Goal: Information Seeking & Learning: Learn about a topic

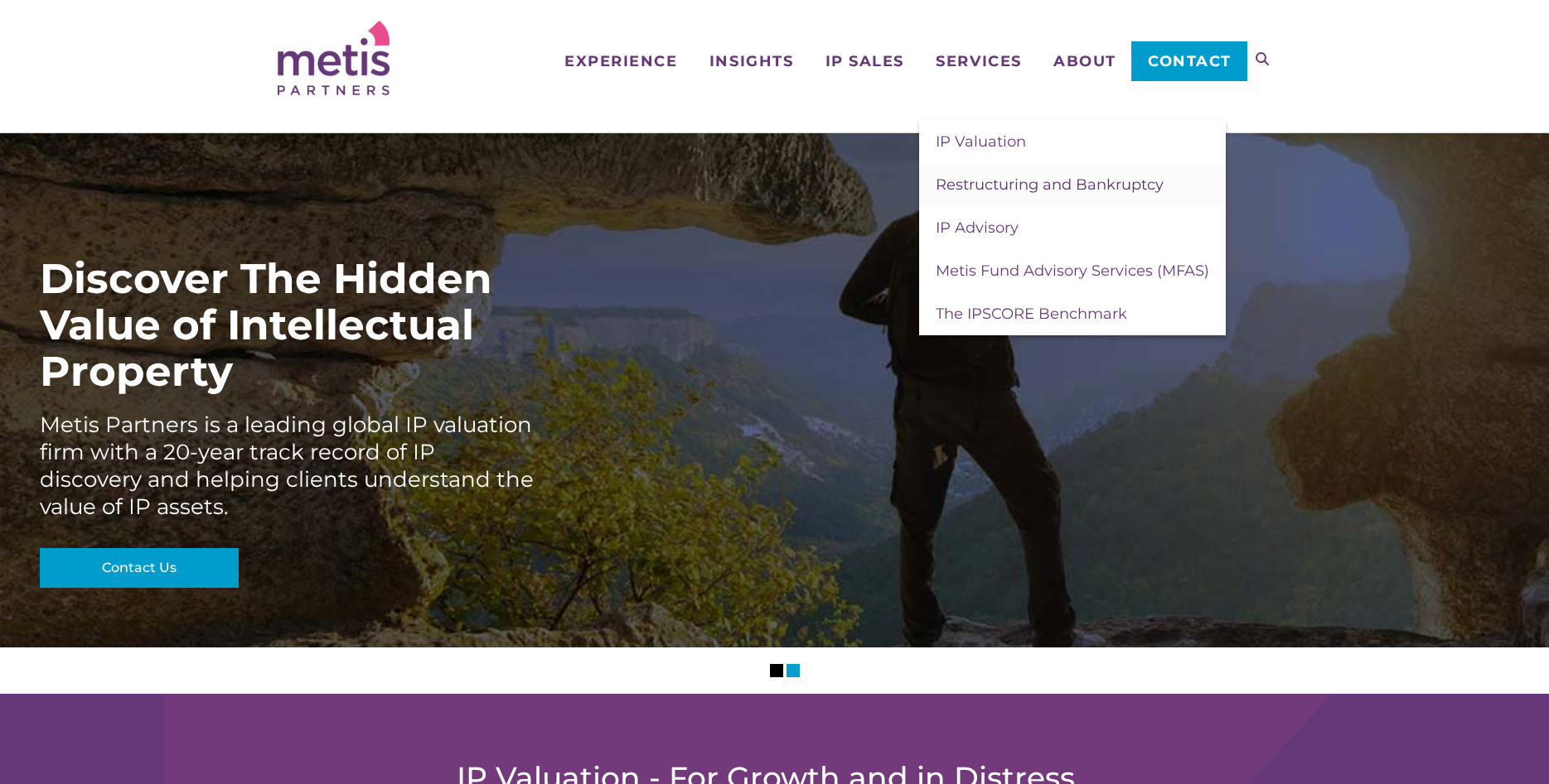
click at [974, 180] on span "Restructuring and Bankruptcy" at bounding box center [1048, 184] width 228 height 19
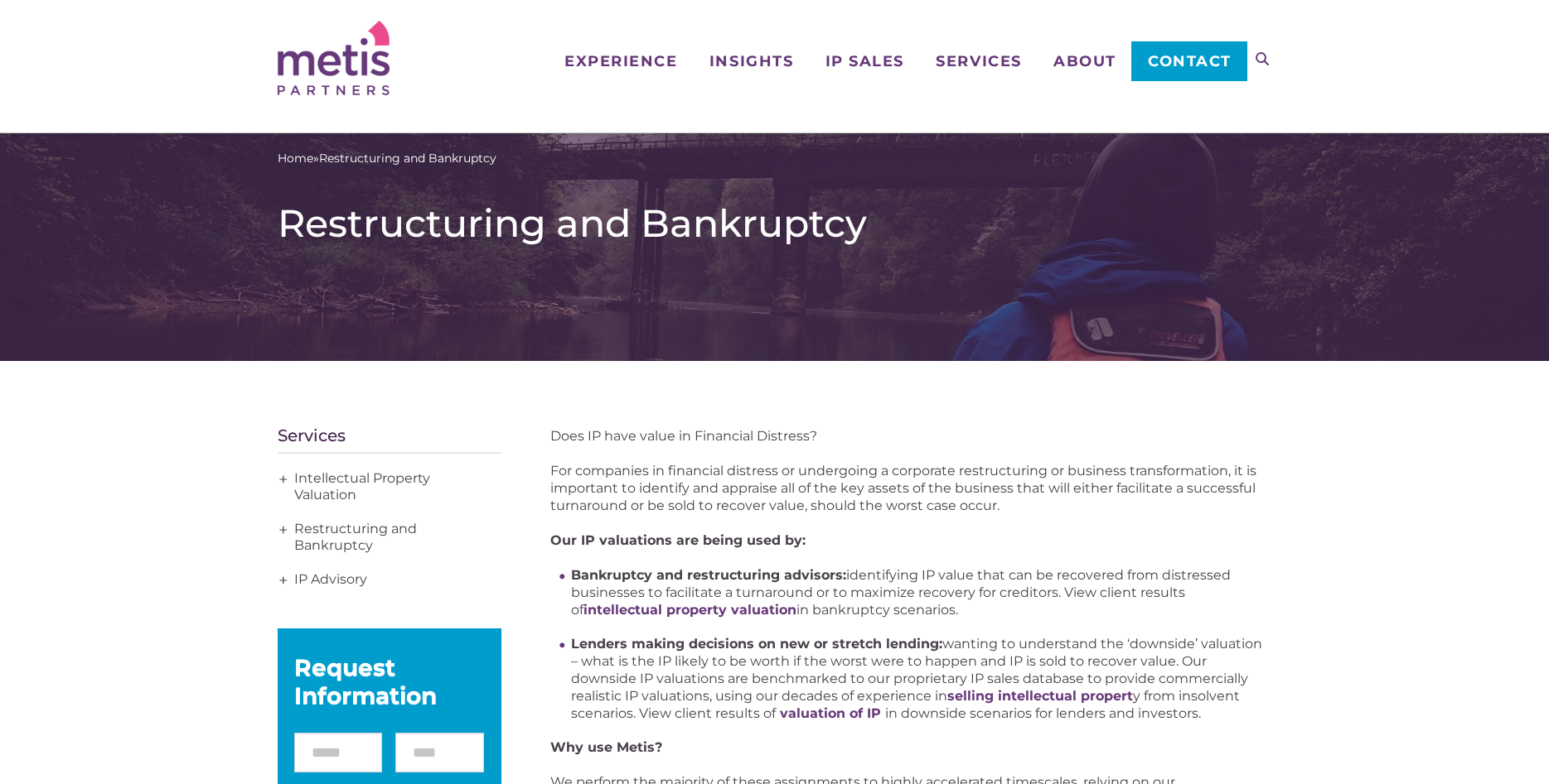
click at [597, 450] on div "Does IP have value in Financial Distress? For companies in financial distress o…" at bounding box center [910, 775] width 721 height 695
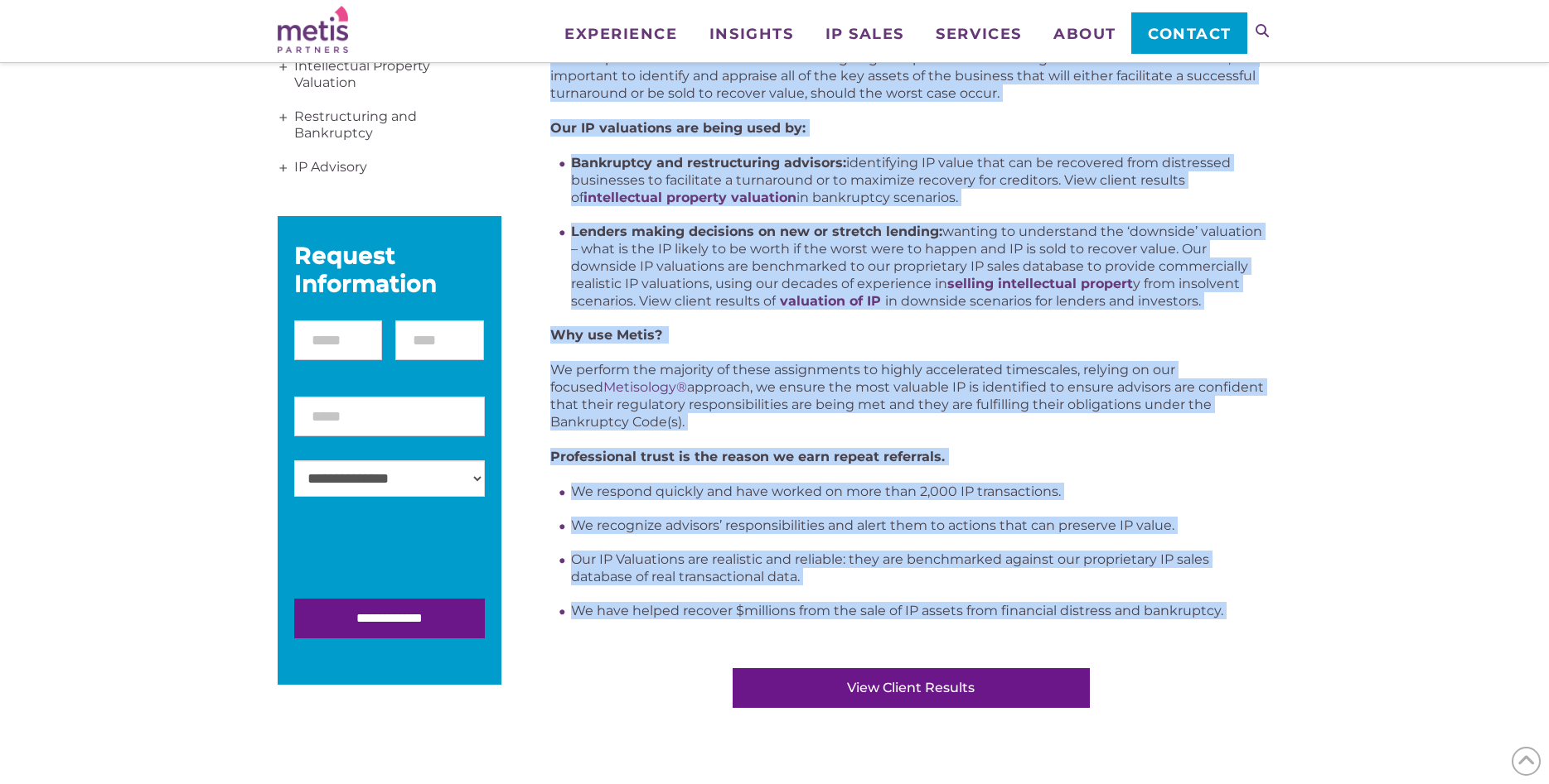
scroll to position [299, 0]
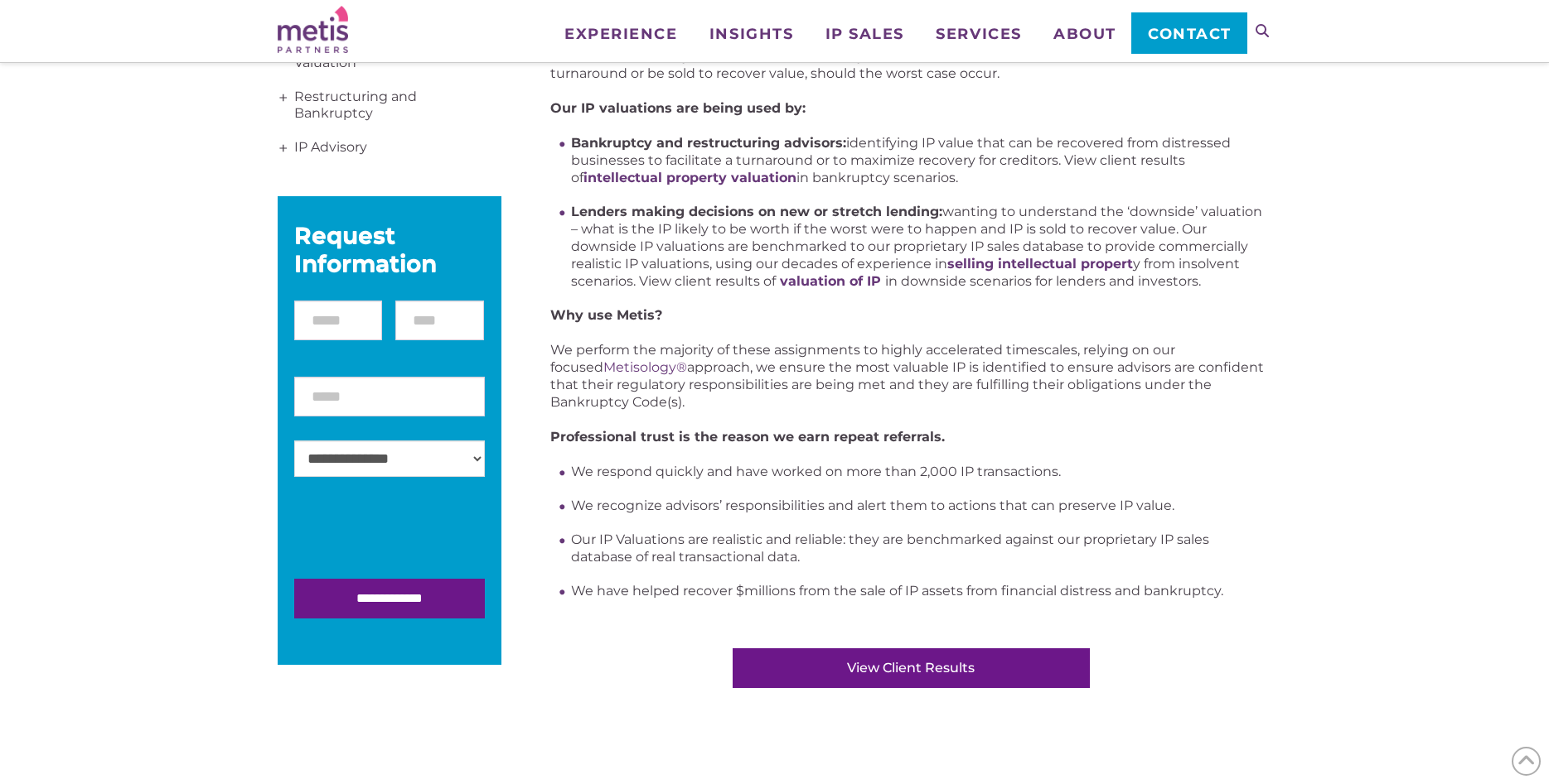
drag, startPoint x: 551, startPoint y: 434, endPoint x: 1262, endPoint y: 578, distance: 725.4
click at [1284, 595] on div "Does IP have value in Financial Distress? For companies in financial distress o…" at bounding box center [774, 749] width 1549 height 1639
copy aside "Δ"
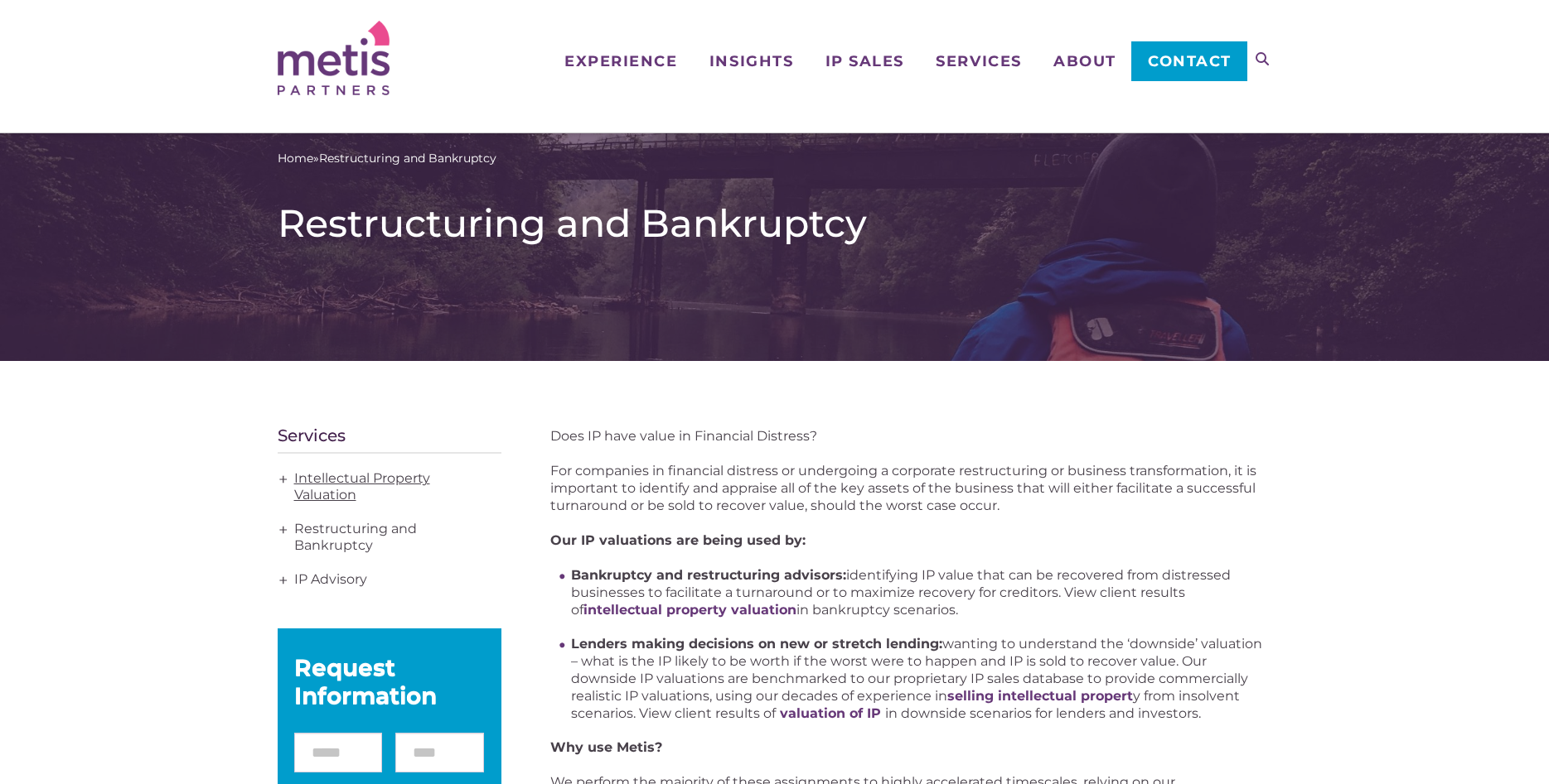
click at [346, 490] on link "Intellectual Property Valuation" at bounding box center [389, 487] width 224 height 50
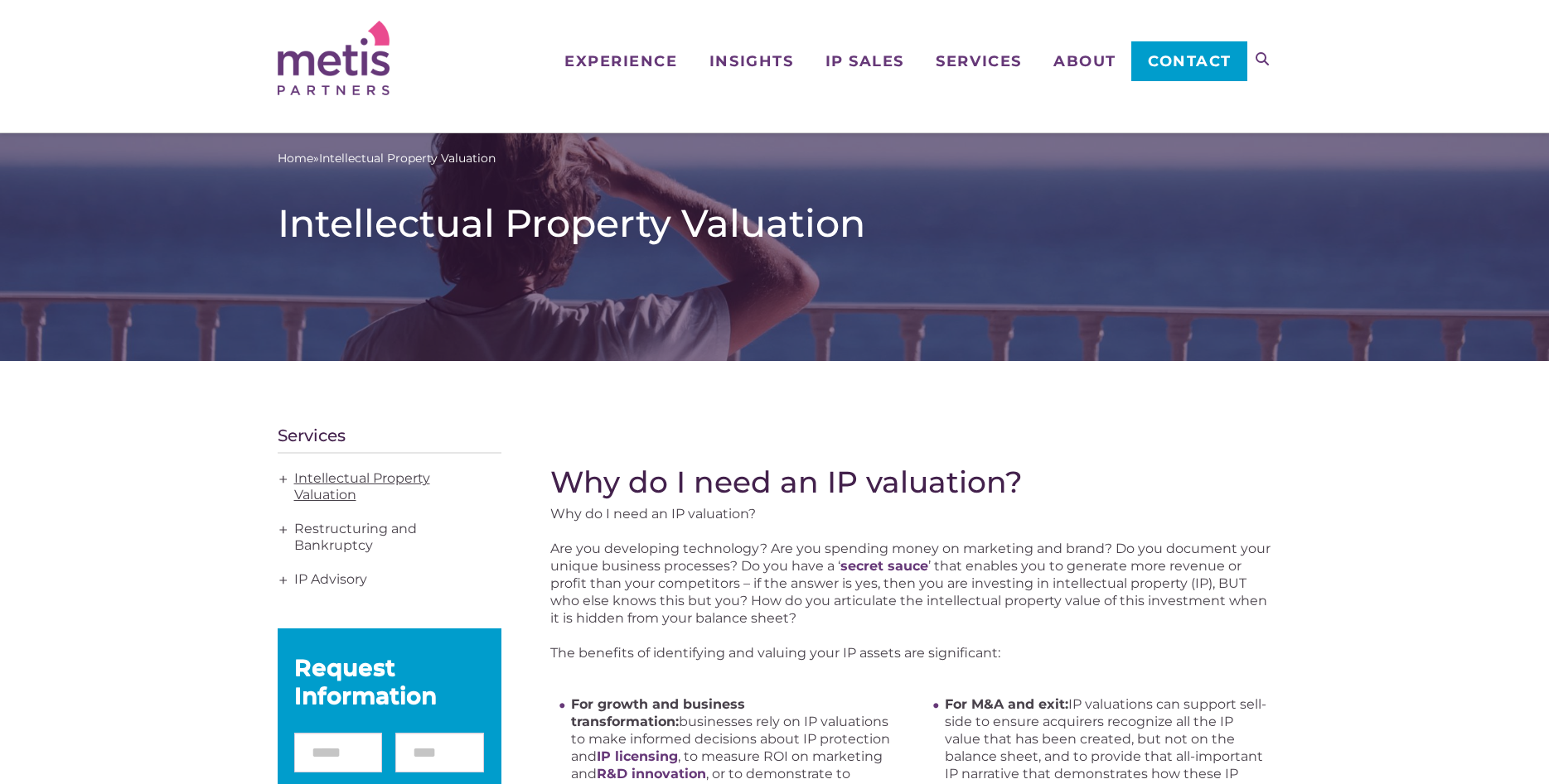
click at [329, 479] on link "Intellectual Property Valuation" at bounding box center [389, 487] width 224 height 50
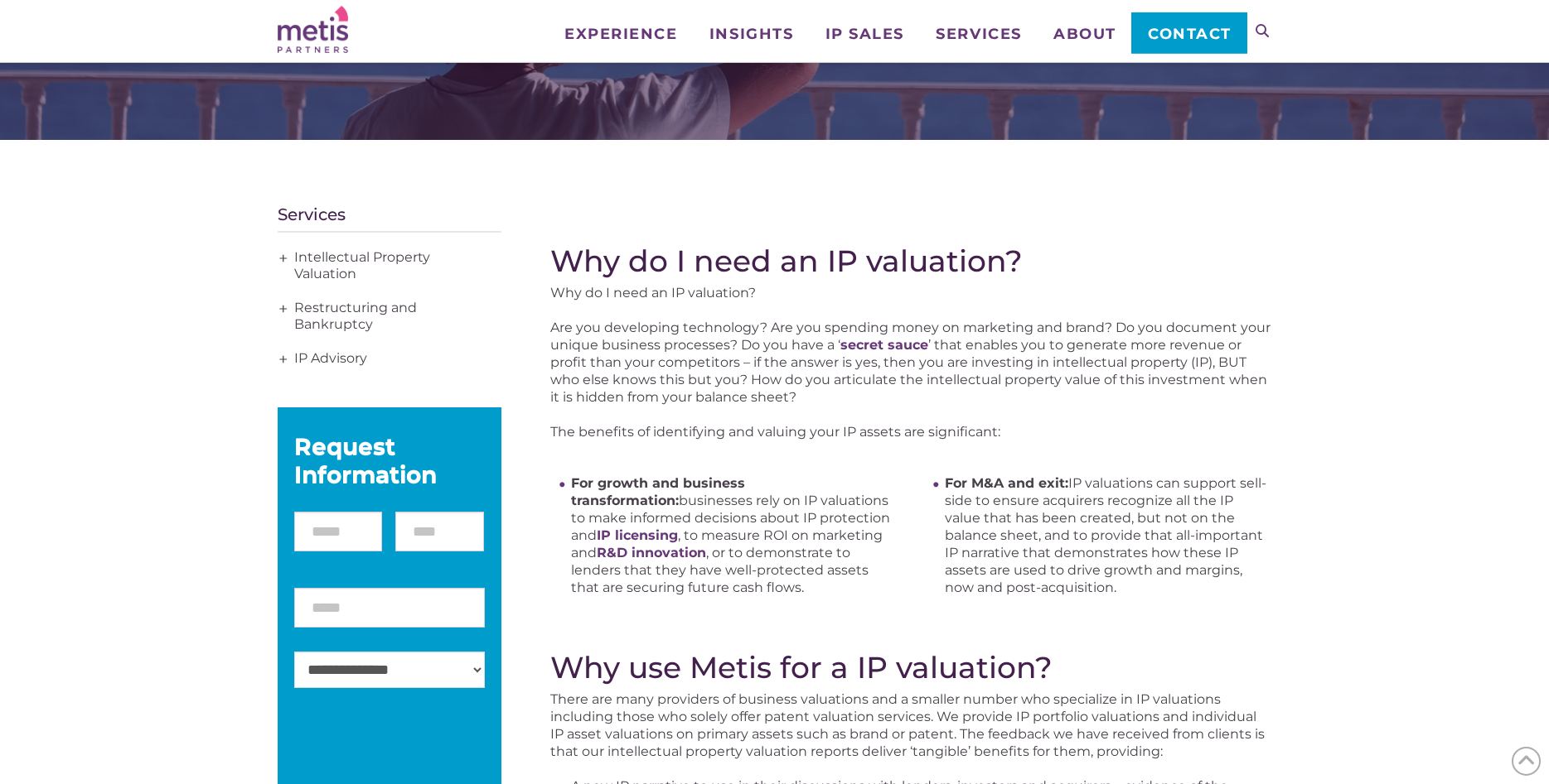
scroll to position [85, 0]
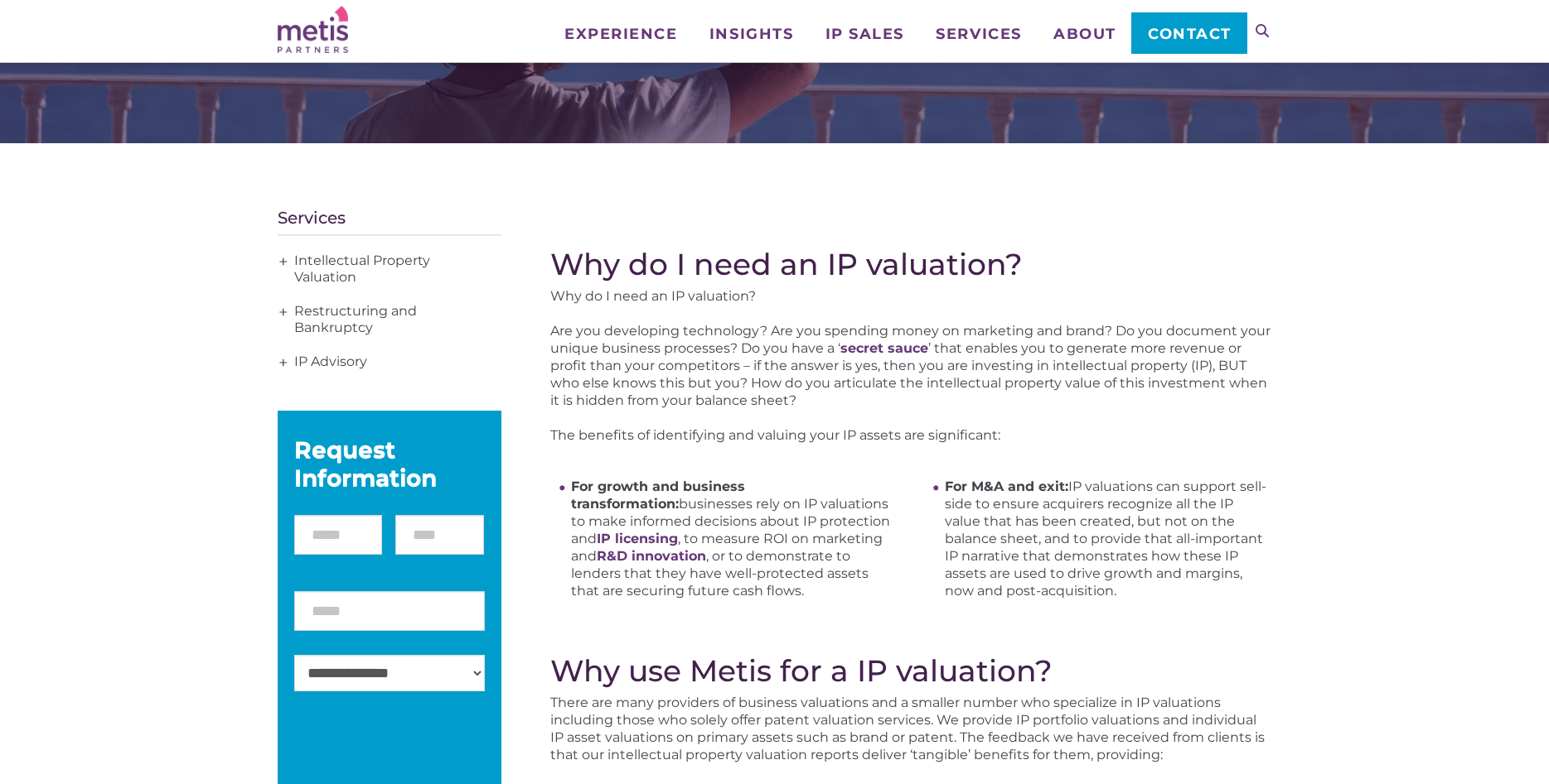
click at [589, 295] on p "Why do I need an IP valuation?" at bounding box center [910, 296] width 721 height 18
drag, startPoint x: 548, startPoint y: 258, endPoint x: 557, endPoint y: 258, distance: 9.0
click at [552, 258] on div "Why do I need an IP valuation? Why do I need an IP valuation? Are you developin…" at bounding box center [774, 745] width 994 height 1205
click at [557, 258] on h2 "Why do I need an IP valuation?" at bounding box center [910, 264] width 721 height 34
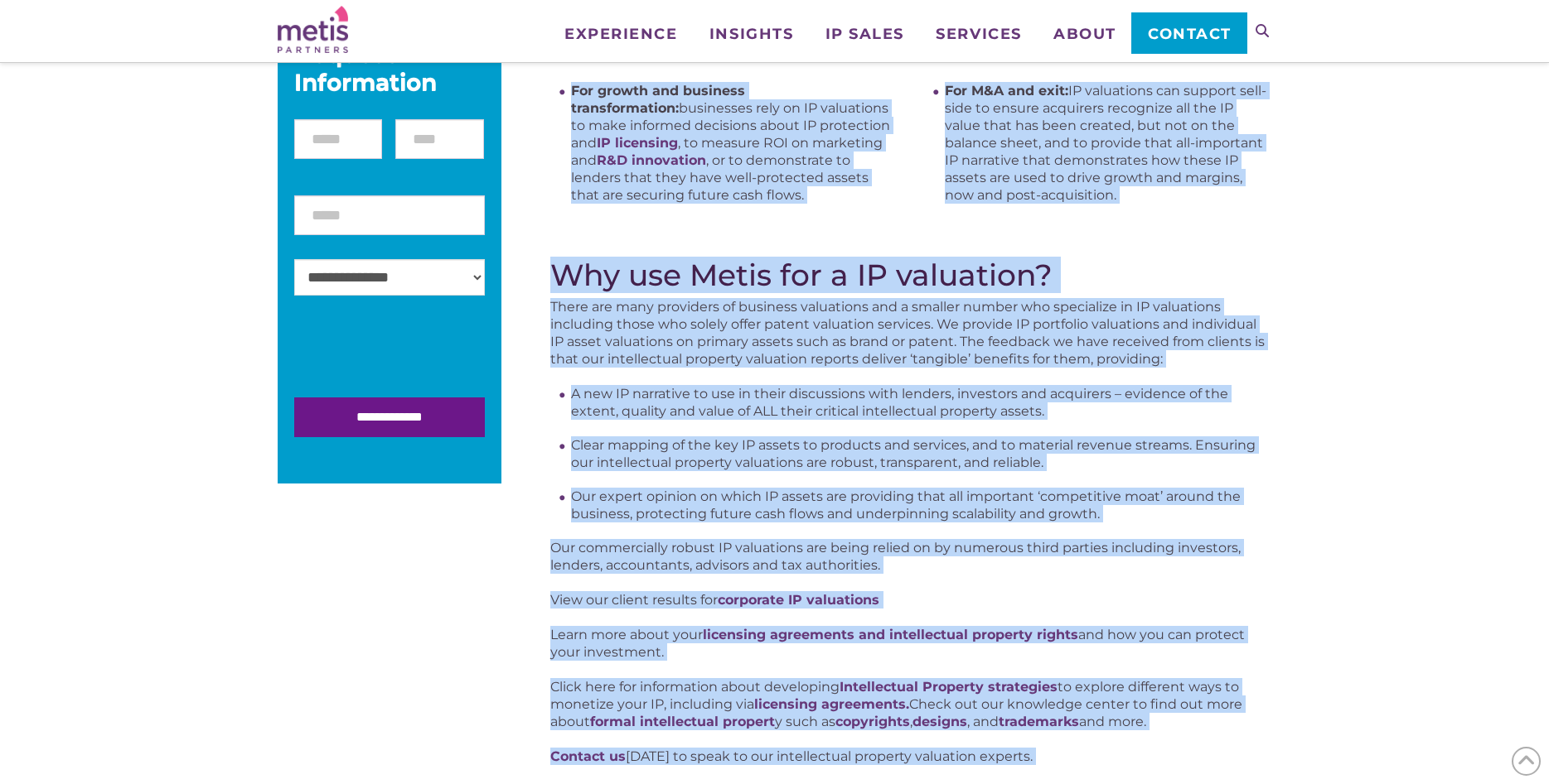
scroll to position [496, 0]
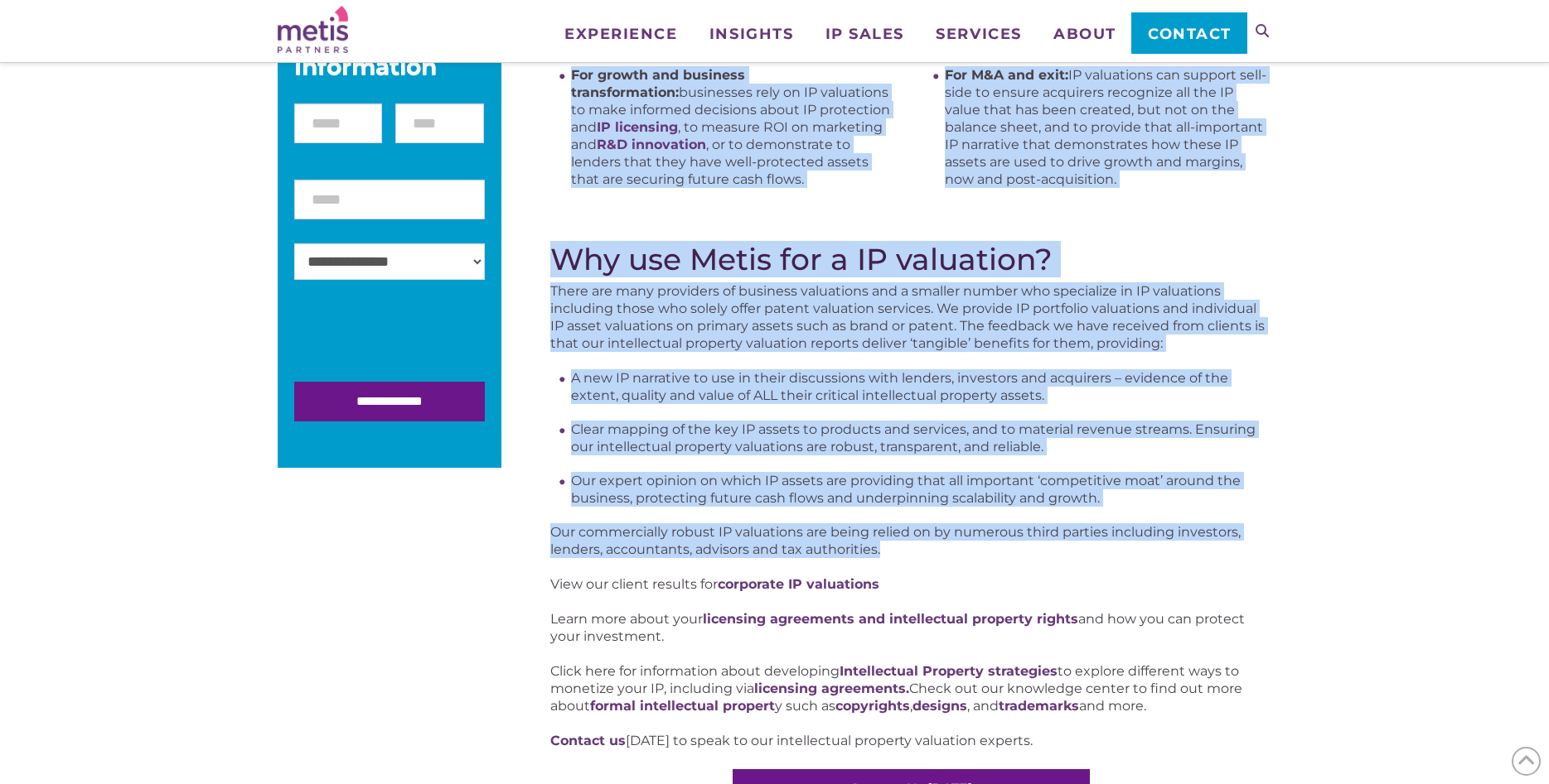
drag, startPoint x: 554, startPoint y: 261, endPoint x: 932, endPoint y: 544, distance: 472.2
click at [932, 544] on div "Why do I need an IP valuation? Why do I need an IP valuation? Are you developin…" at bounding box center [910, 323] width 721 height 976
copy div "Lor ip D sita co AD elitseddo? Eiu te I utla et DO magnaaliq? Eni adm veniamqui…"
click at [767, 181] on li "For growth and business transformation: businesses rely on IP valuations to mak…" at bounding box center [733, 127] width 326 height 122
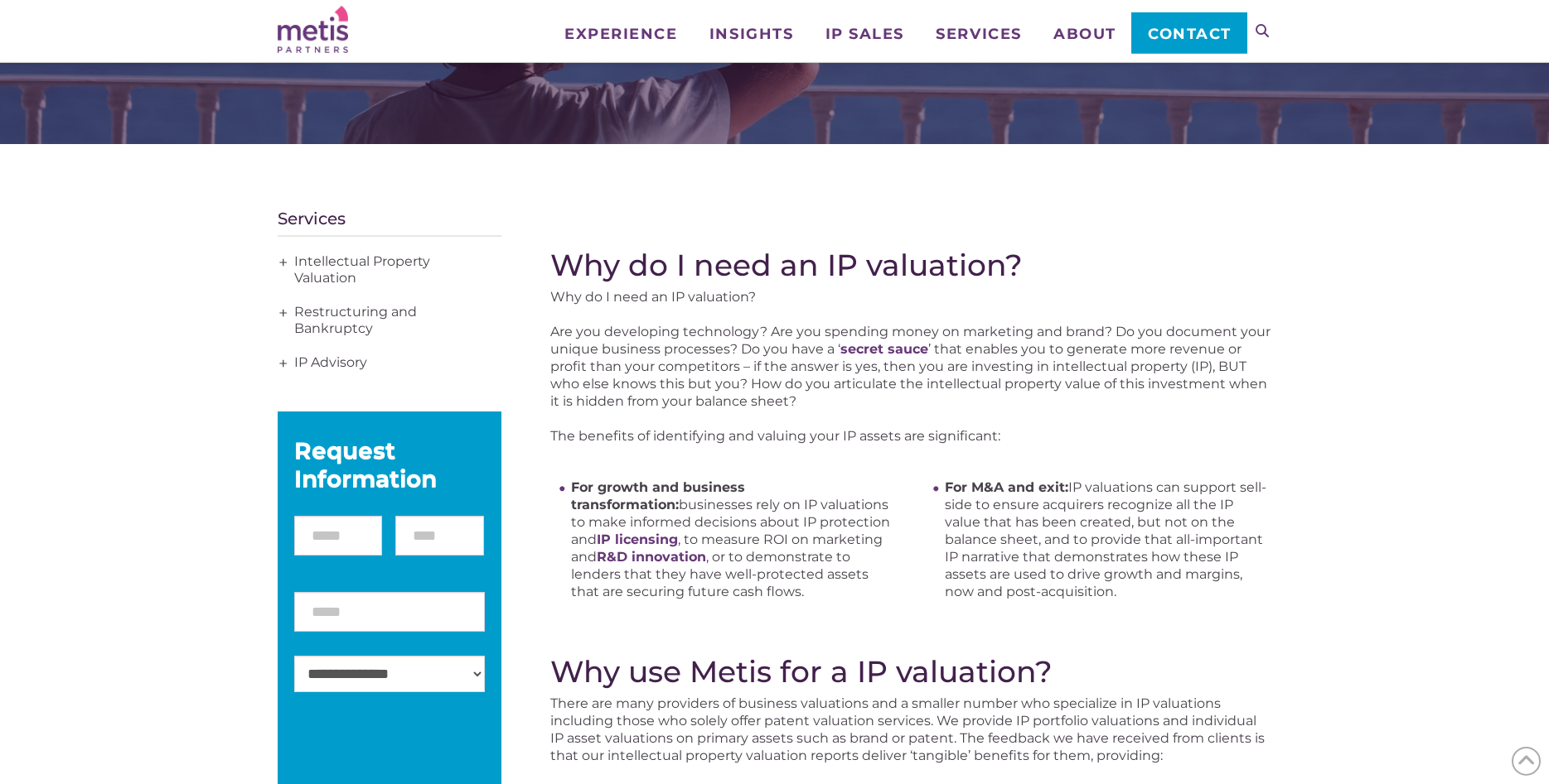
scroll to position [74, 0]
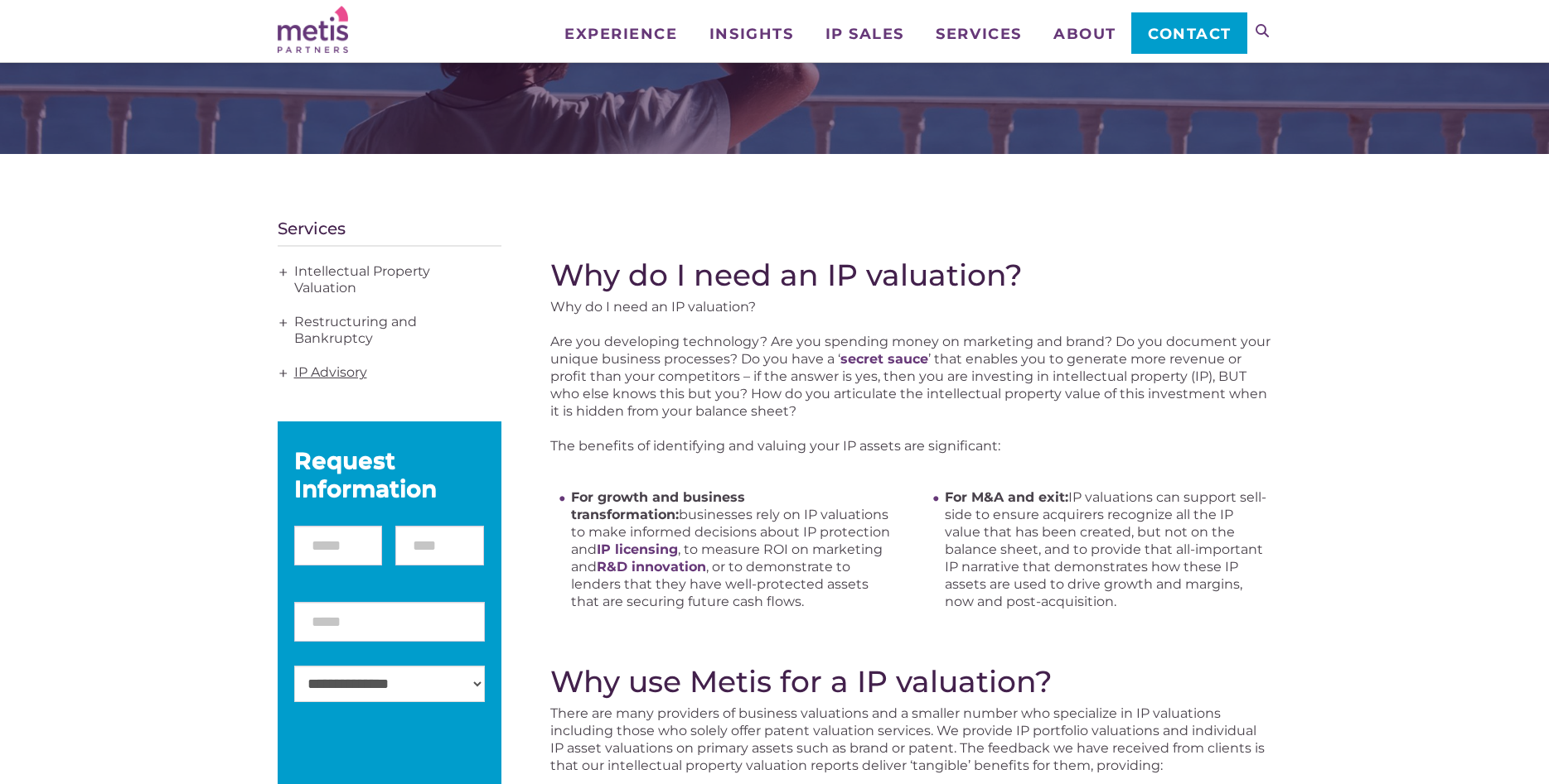
click at [352, 370] on link "IP Advisory" at bounding box center [389, 373] width 224 height 33
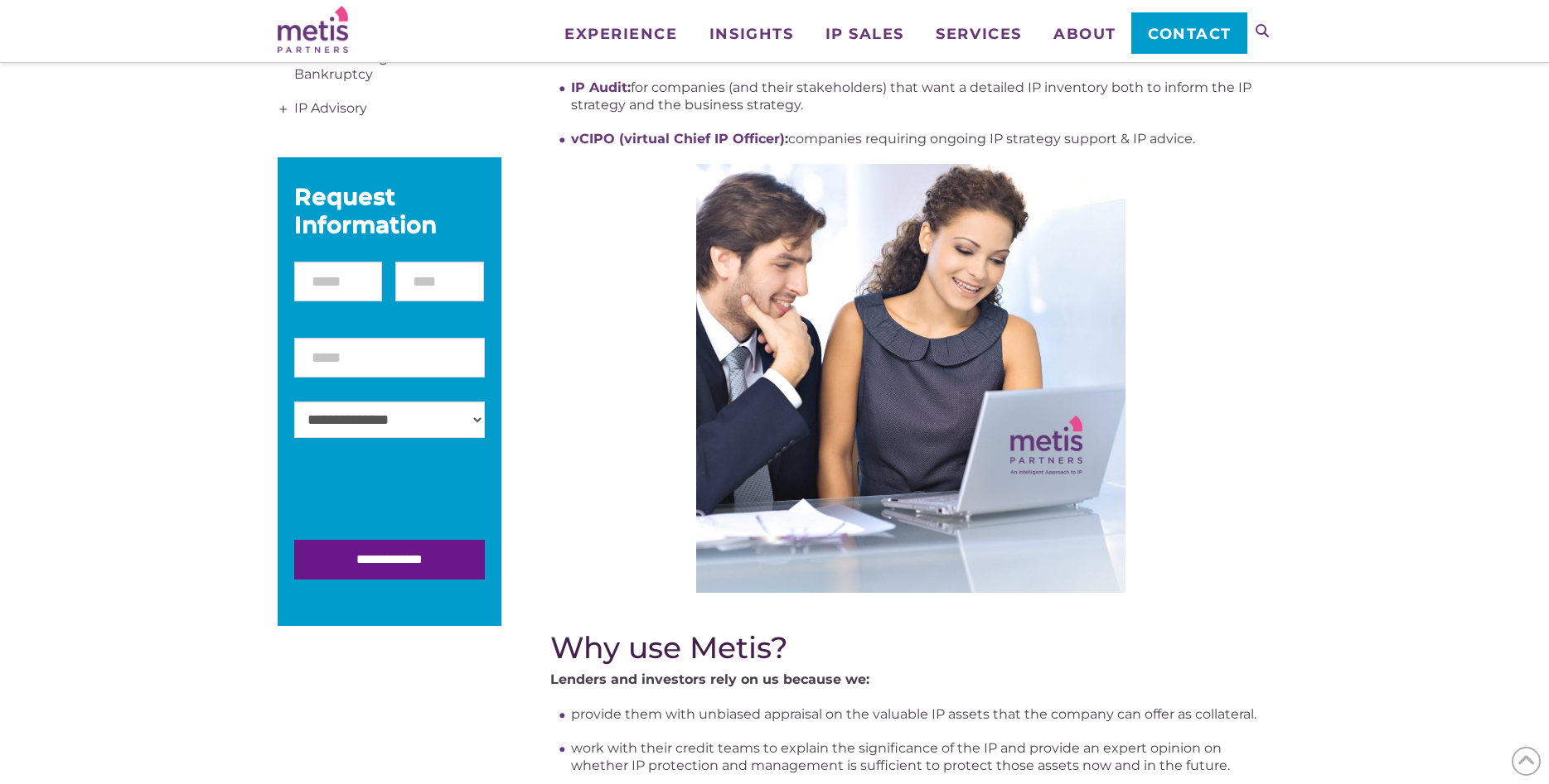
scroll to position [85, 0]
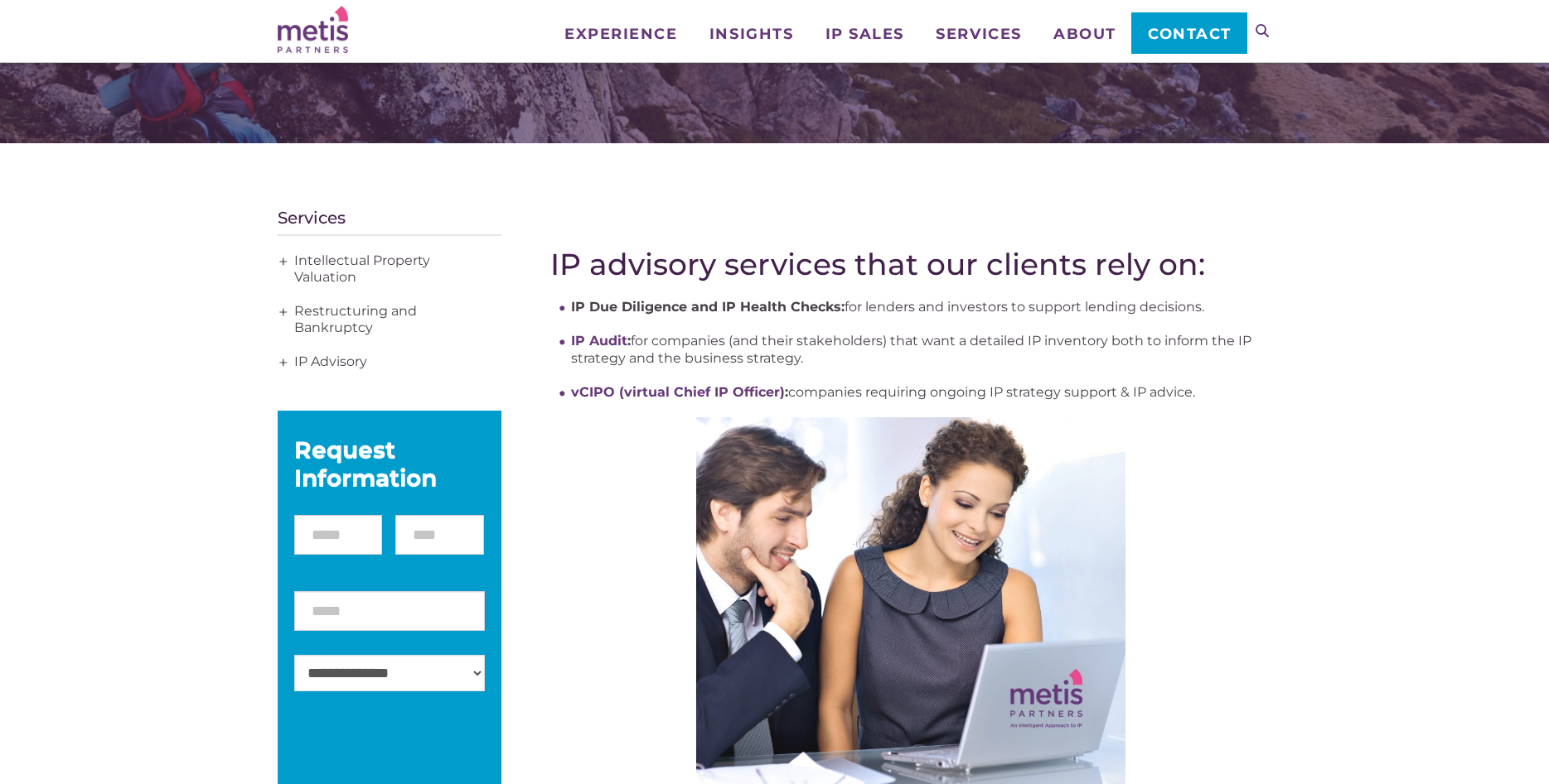
drag, startPoint x: 576, startPoint y: 264, endPoint x: 586, endPoint y: 262, distance: 10.2
click at [579, 265] on h2 "IP advisory services that our clients rely on:" at bounding box center [910, 264] width 721 height 34
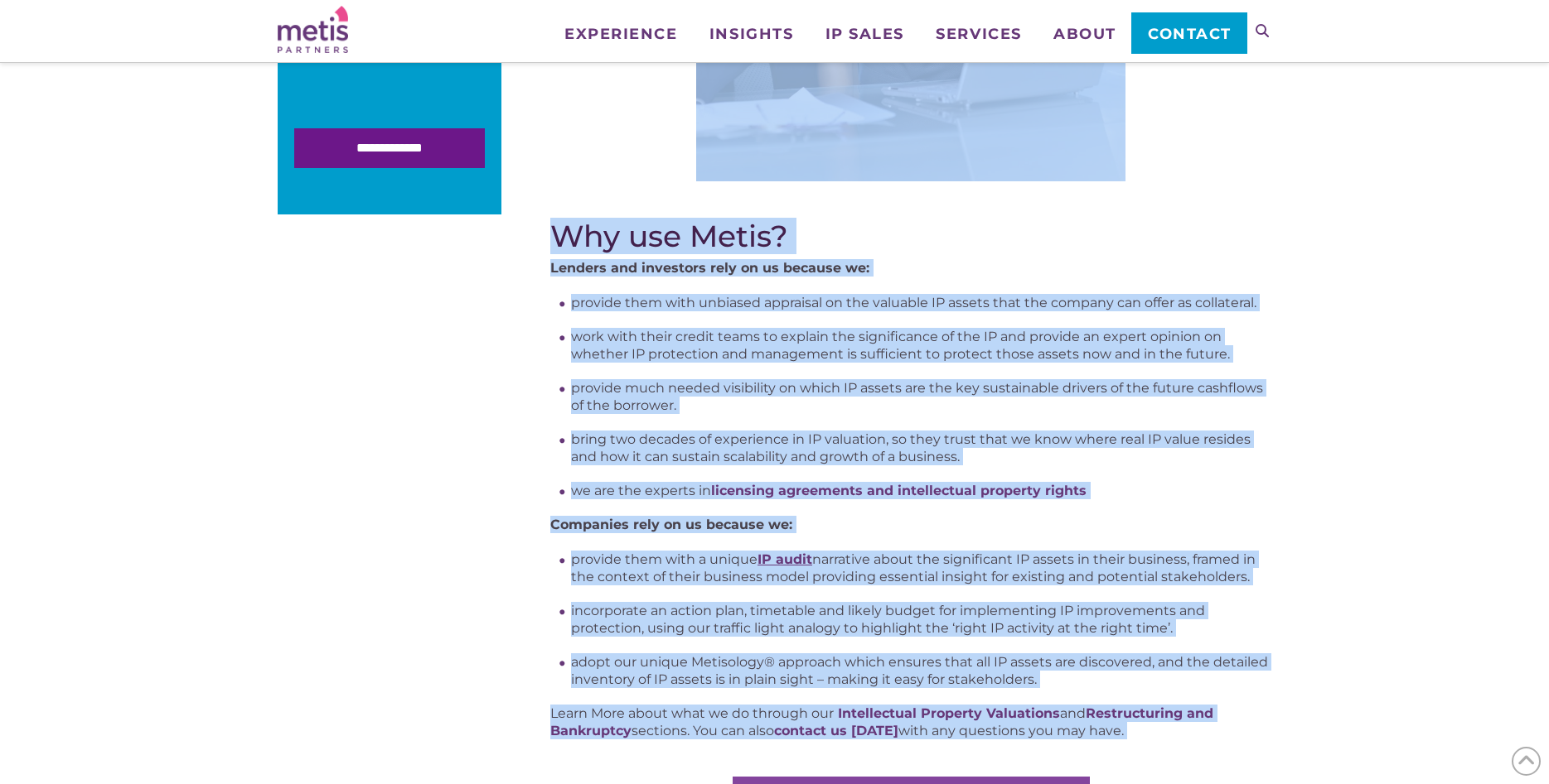
scroll to position [763, 0]
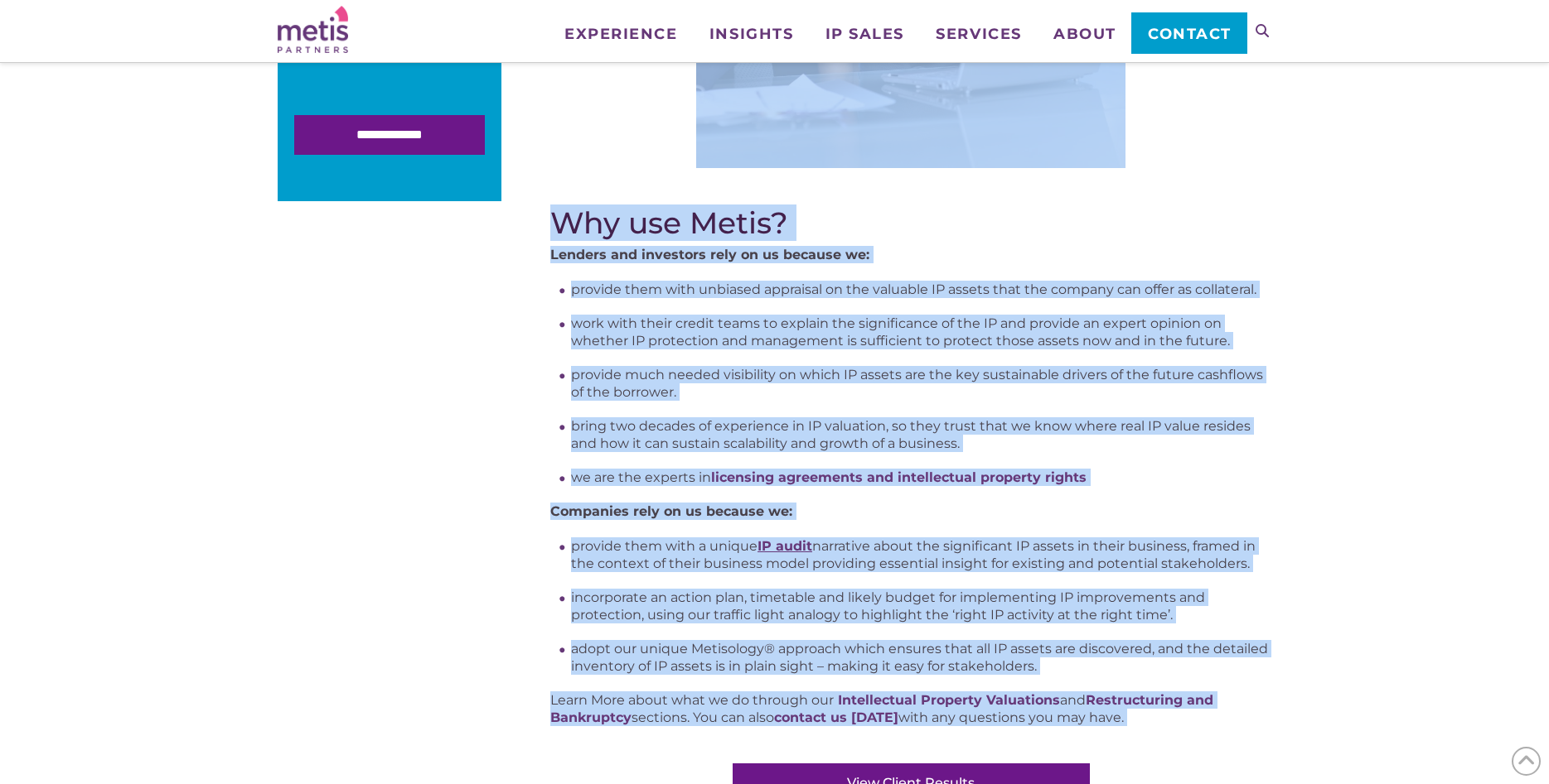
drag, startPoint x: 553, startPoint y: 254, endPoint x: 1135, endPoint y: 631, distance: 693.4
click at [1170, 705] on div "IP advisory services that our clients rely on: IP Due Diligence and IP Health C…" at bounding box center [910, 187] width 721 height 1237
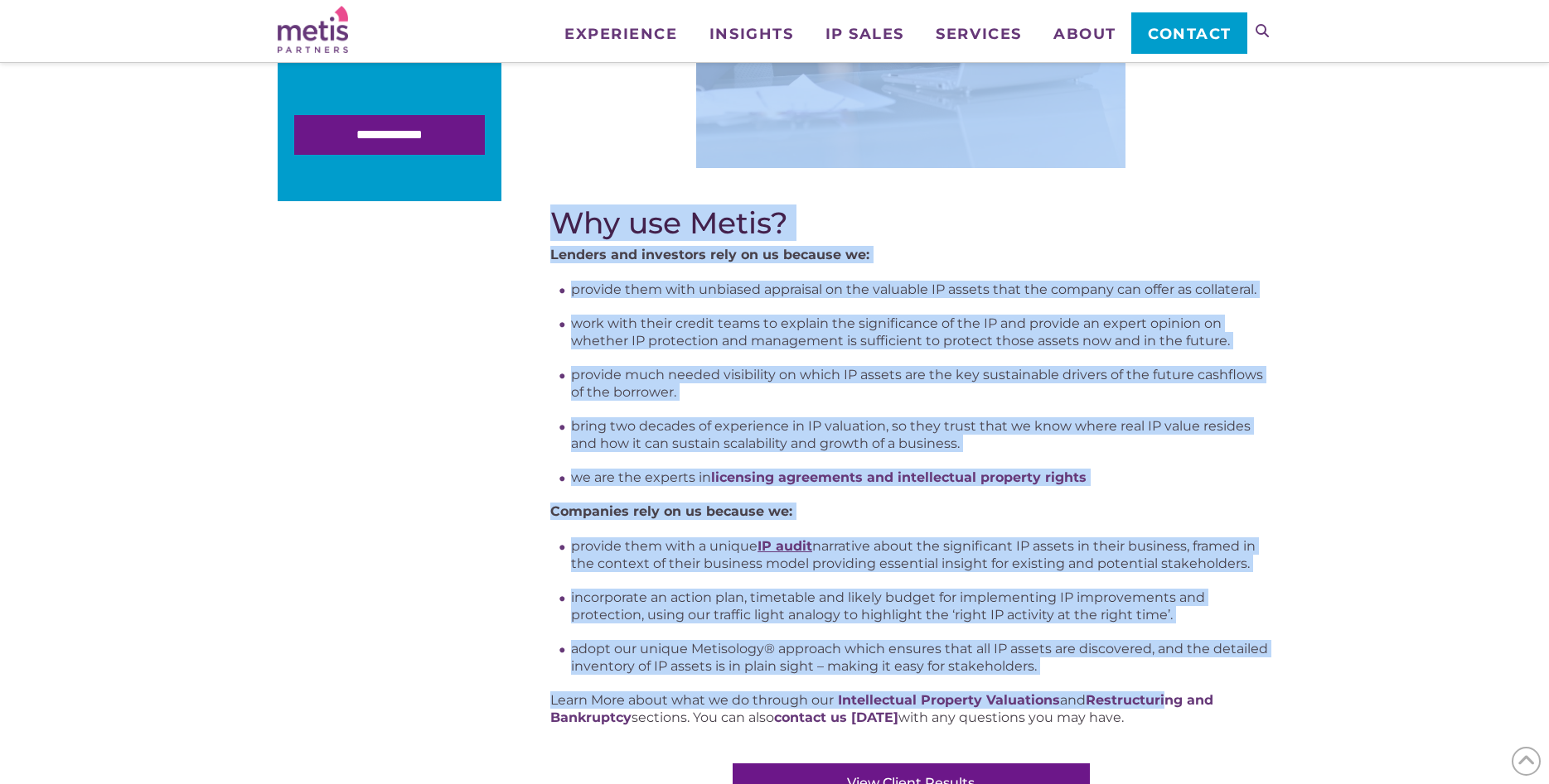
copy div "IP advisory services that our clients rely on: IP Due Diligence and IP Health C…"
click at [1103, 458] on ul "provide them with unbiased appraisal on the valuable IP assets that the company…" at bounding box center [920, 383] width 701 height 206
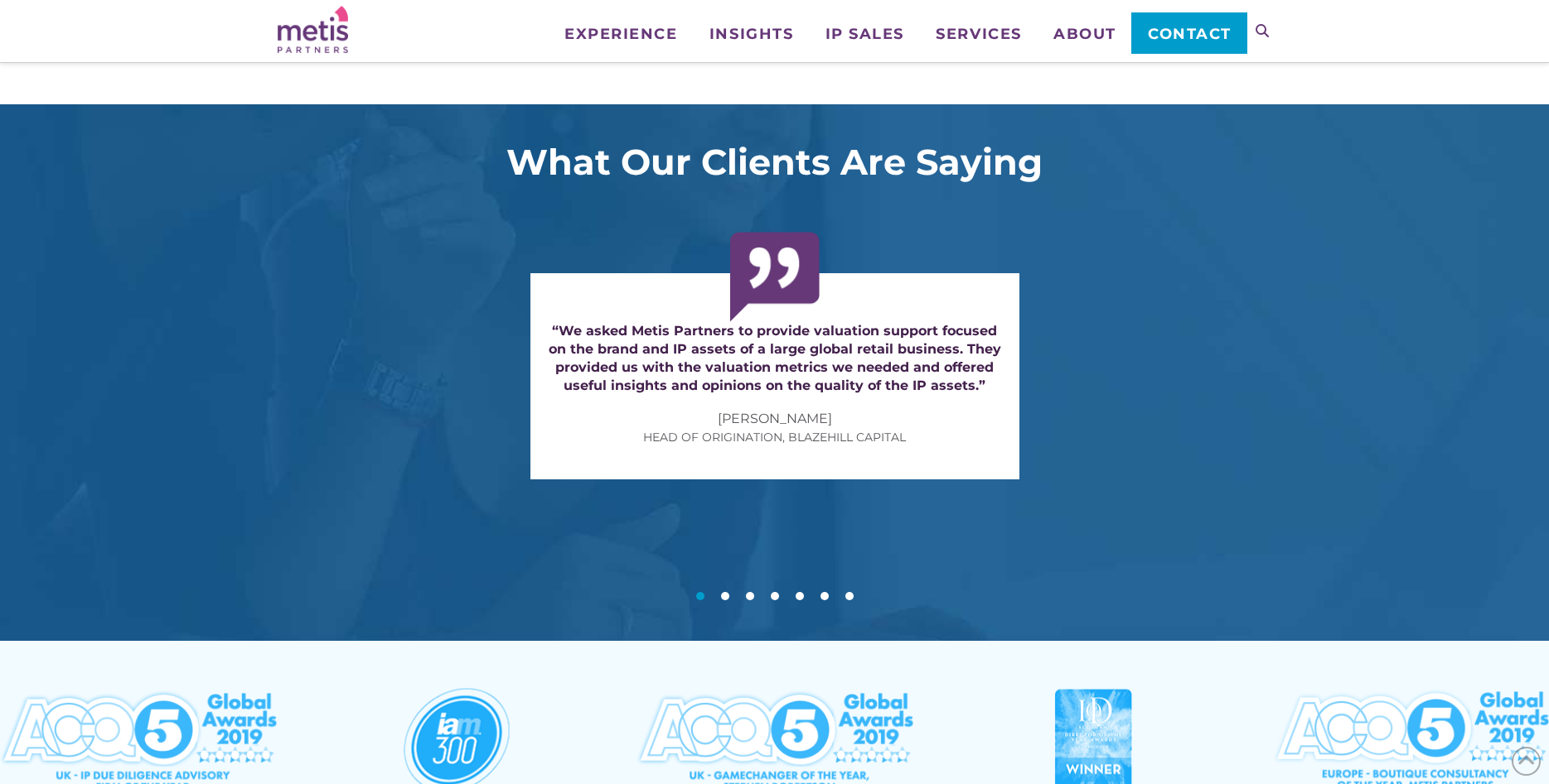
scroll to position [1607, 0]
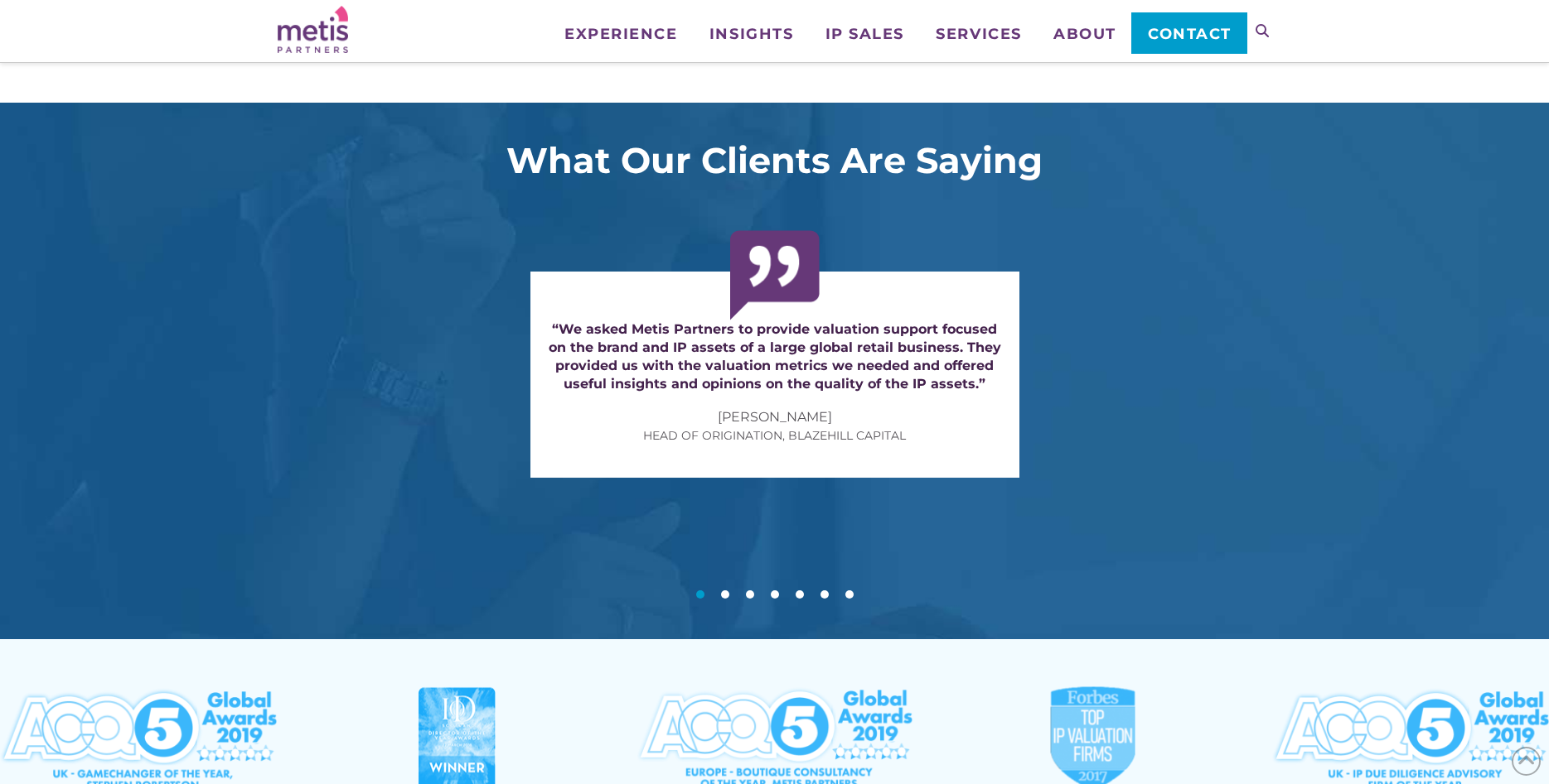
click at [725, 592] on button at bounding box center [725, 595] width 8 height 8
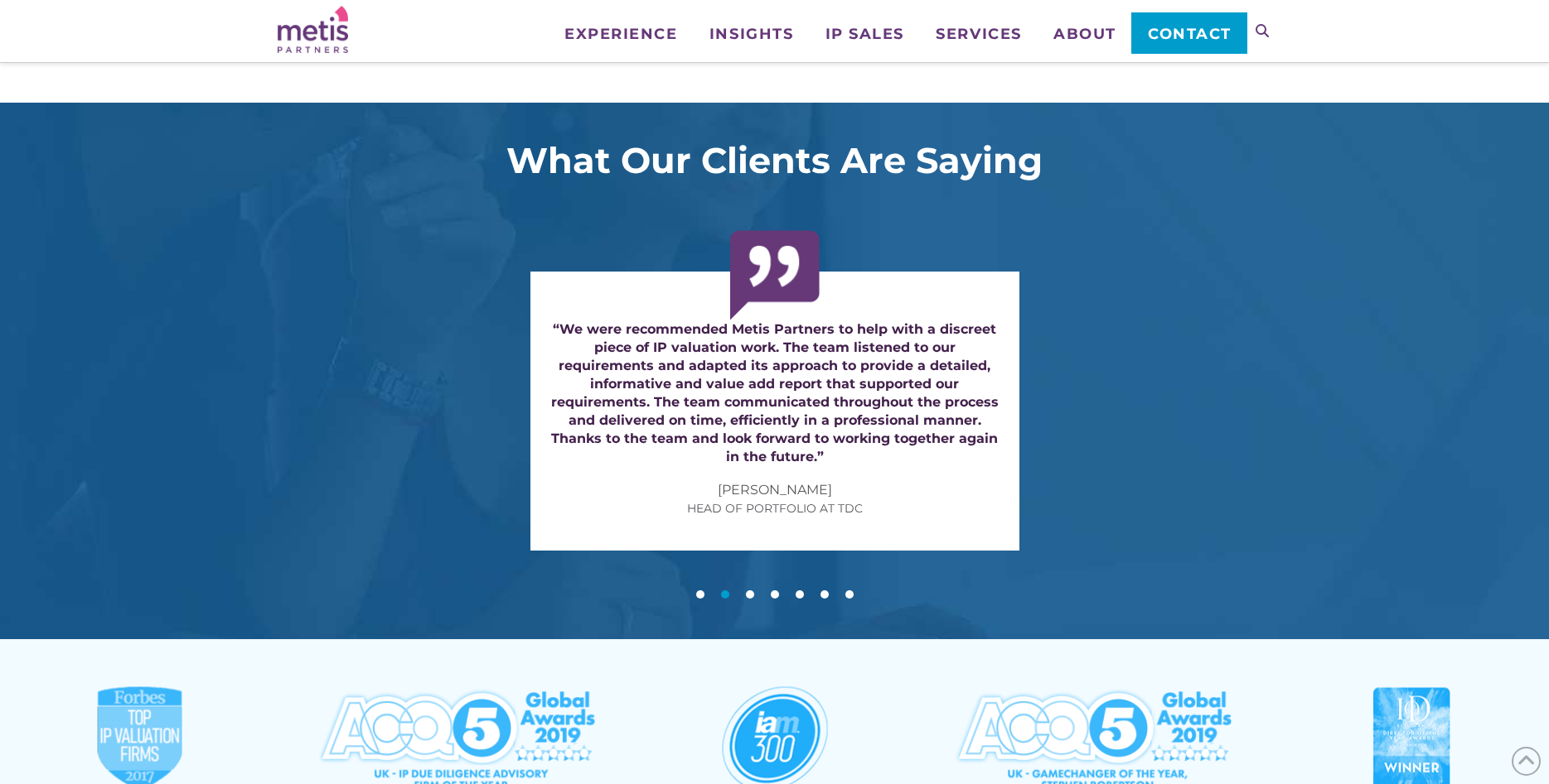
click at [750, 595] on button at bounding box center [750, 595] width 8 height 8
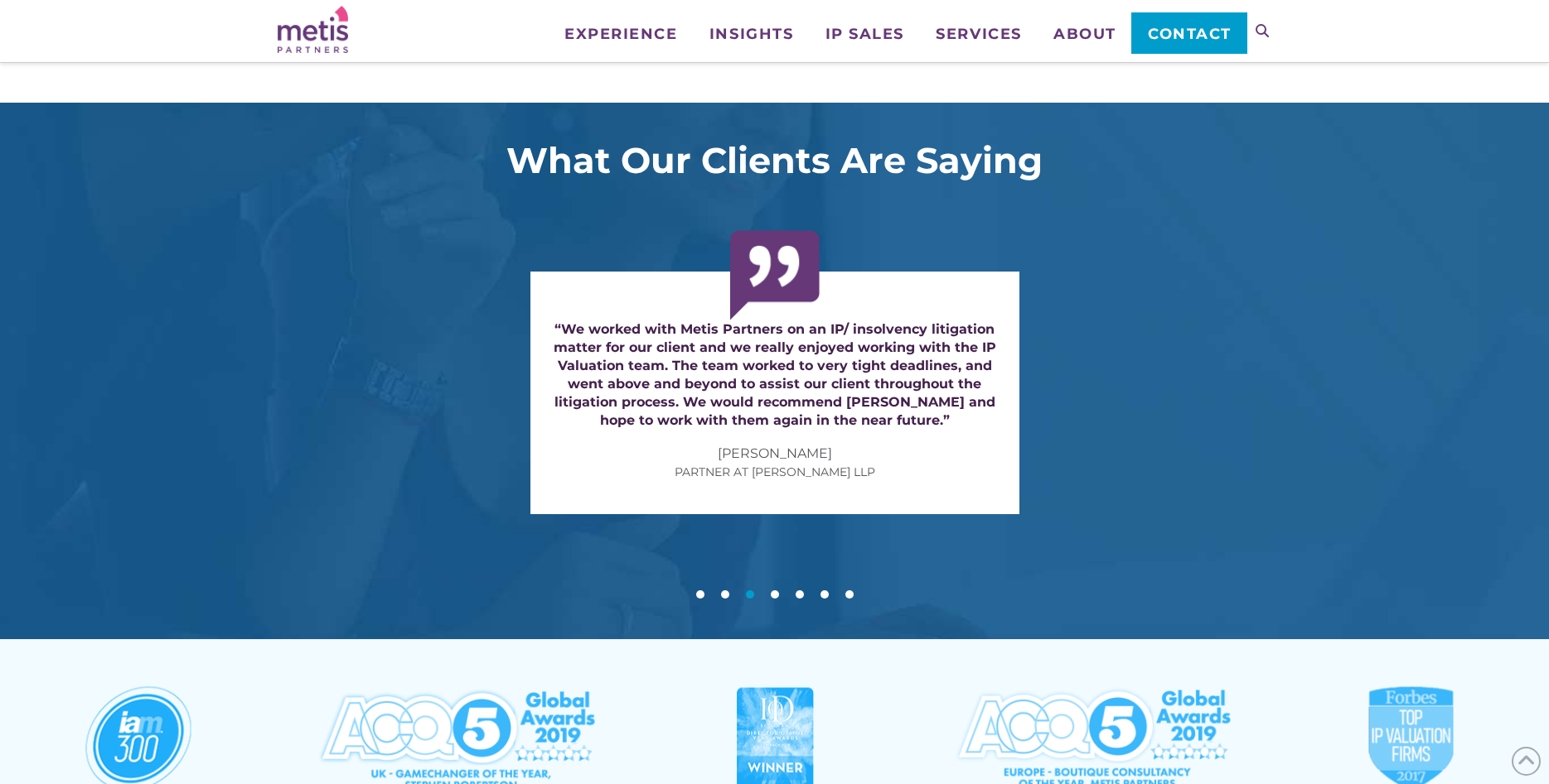
click at [774, 591] on div at bounding box center [774, 570] width 1549 height 63
click at [774, 594] on button at bounding box center [774, 595] width 8 height 8
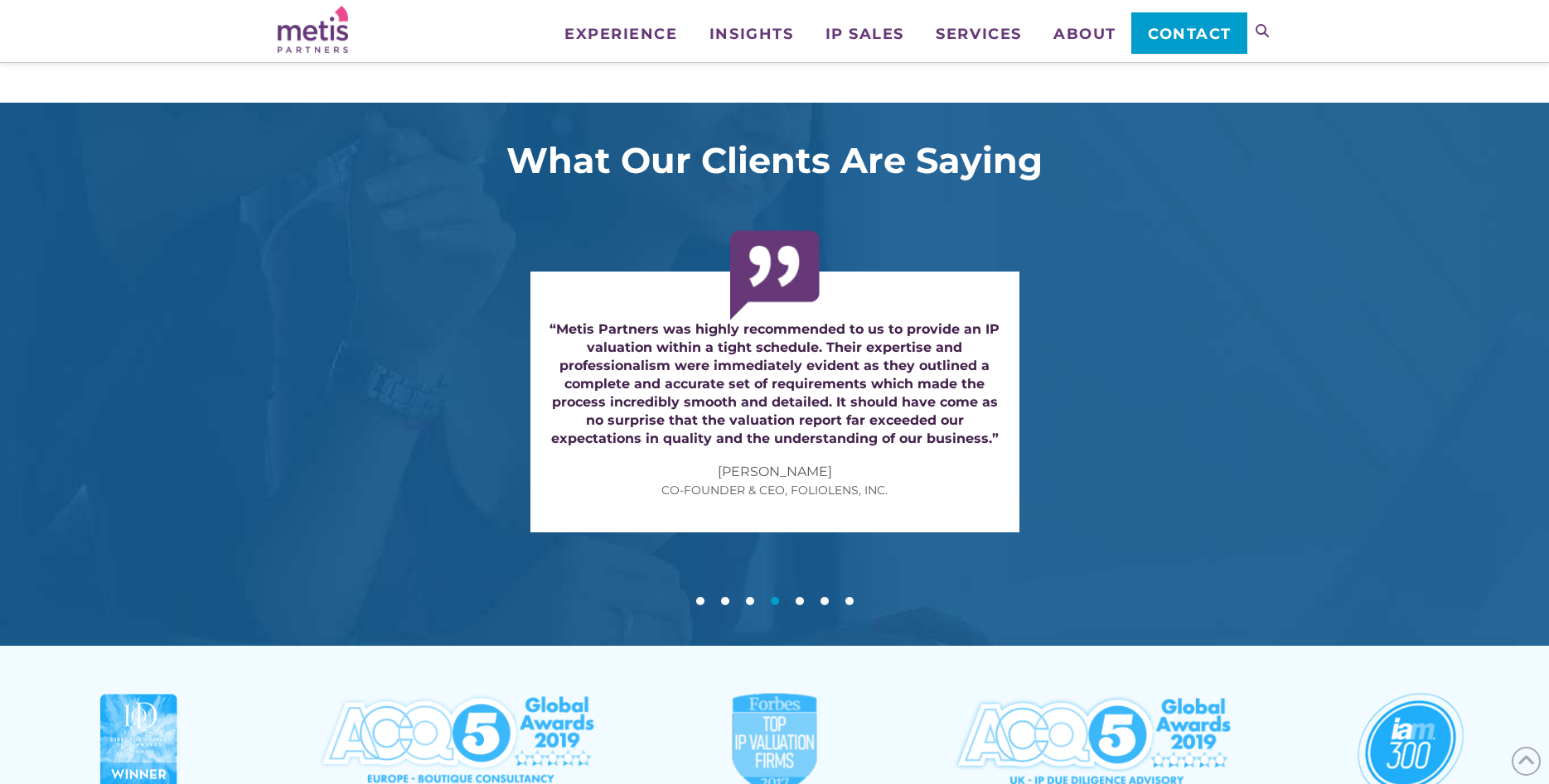
click at [800, 601] on button at bounding box center [799, 601] width 8 height 8
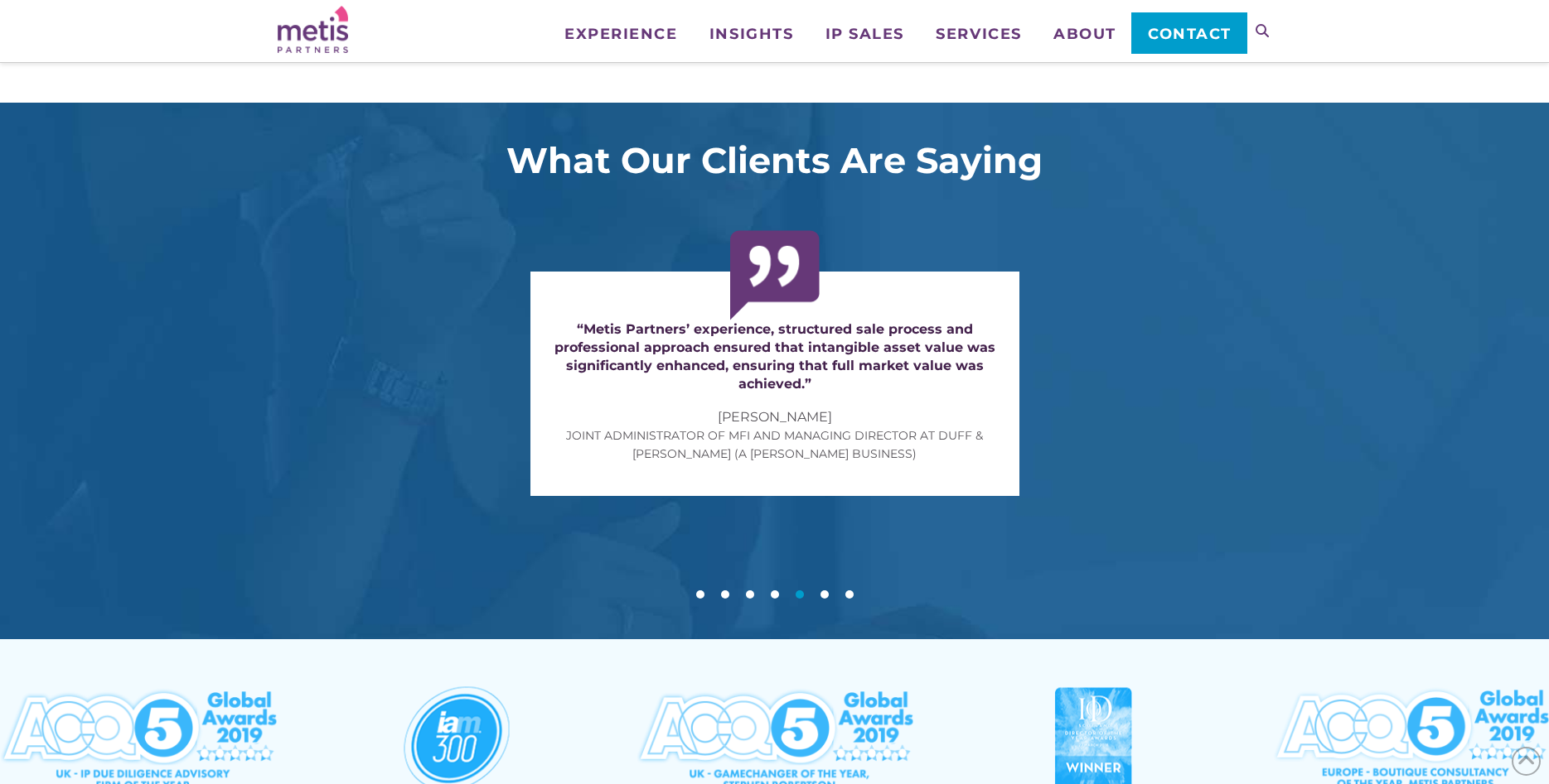
click at [823, 594] on button at bounding box center [825, 595] width 8 height 8
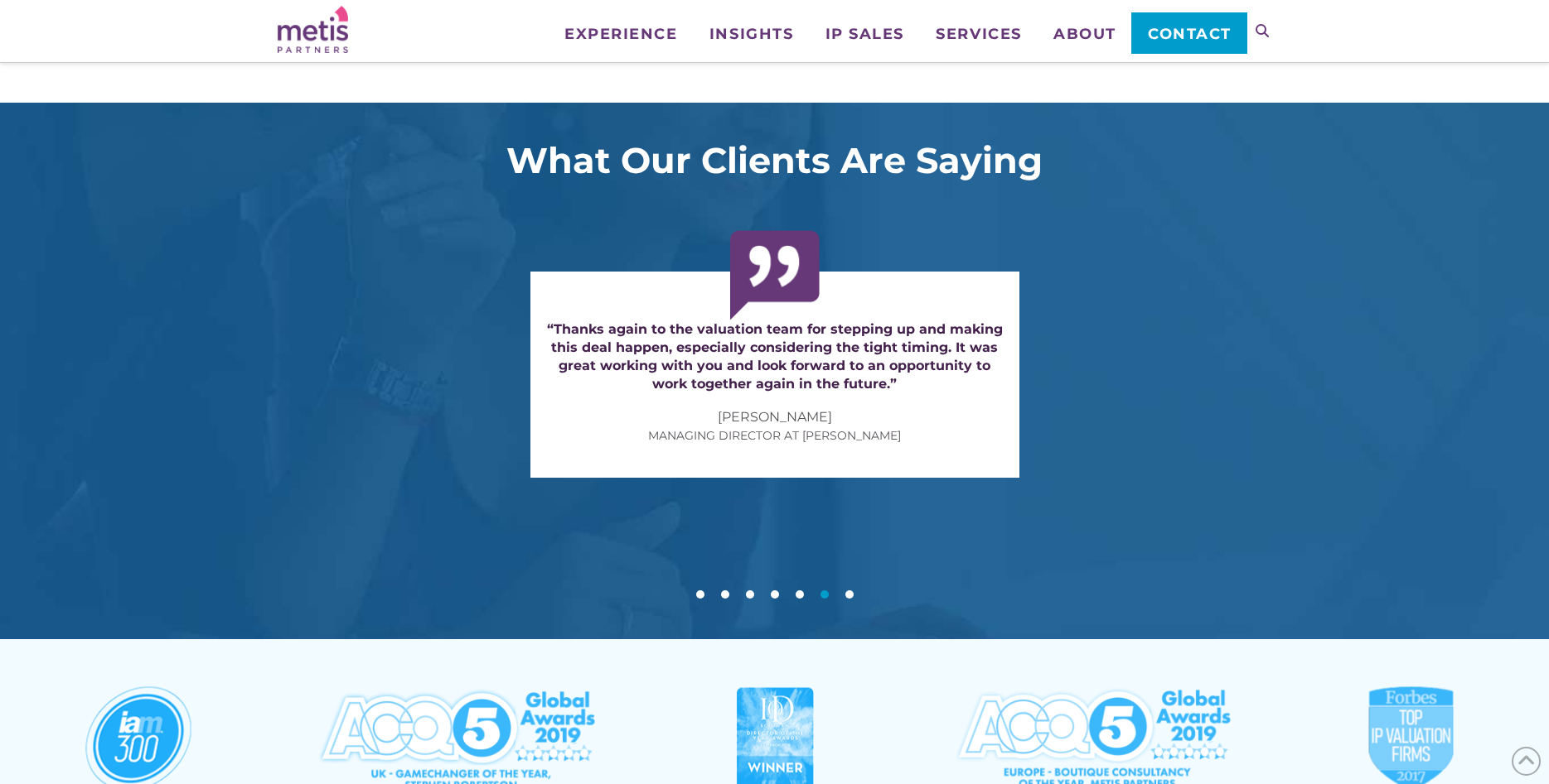
click at [851, 595] on button at bounding box center [849, 595] width 8 height 8
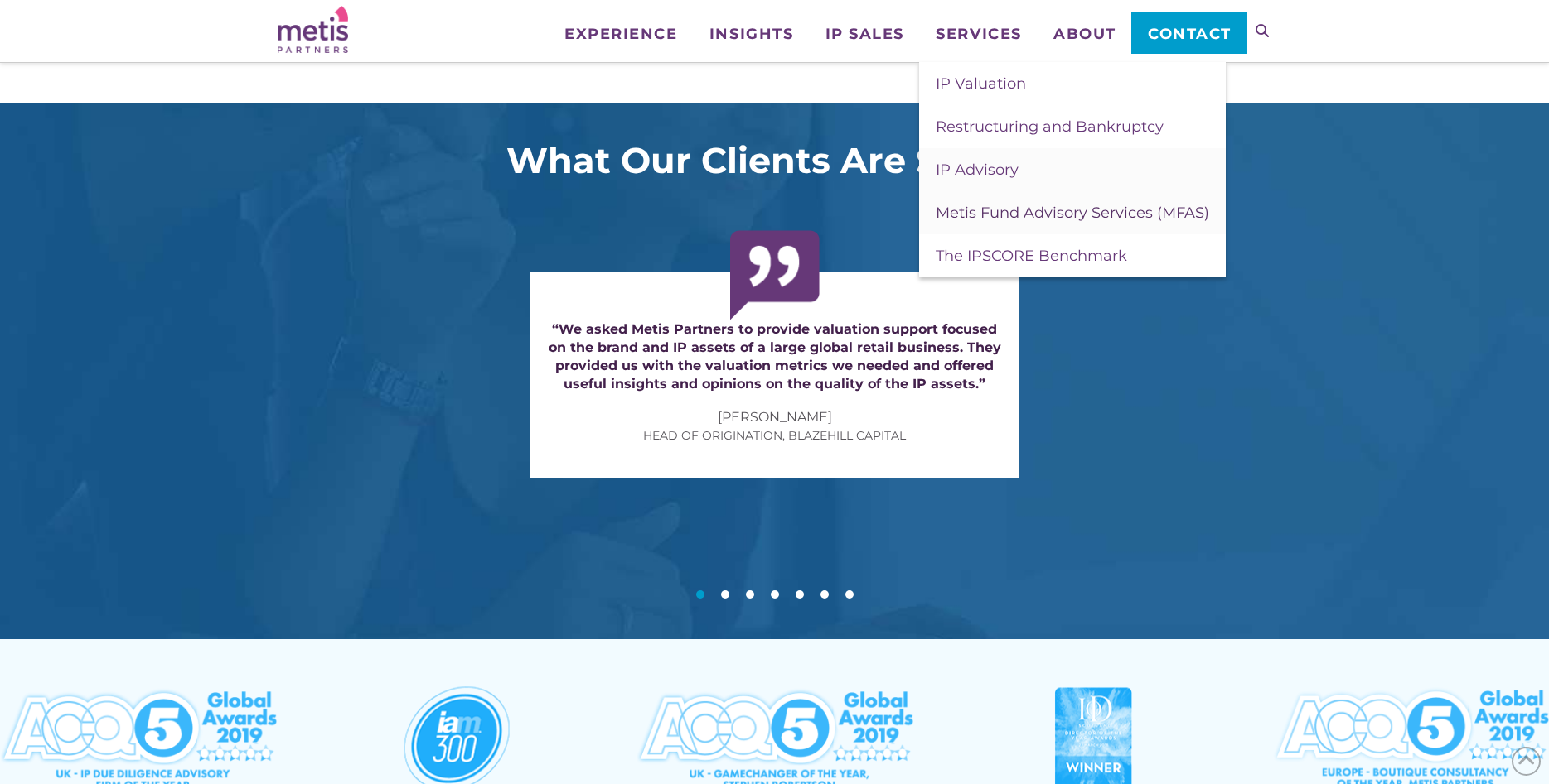
click at [997, 207] on span "Metis Fund Advisory Services (MFAS)" at bounding box center [1072, 213] width 274 height 19
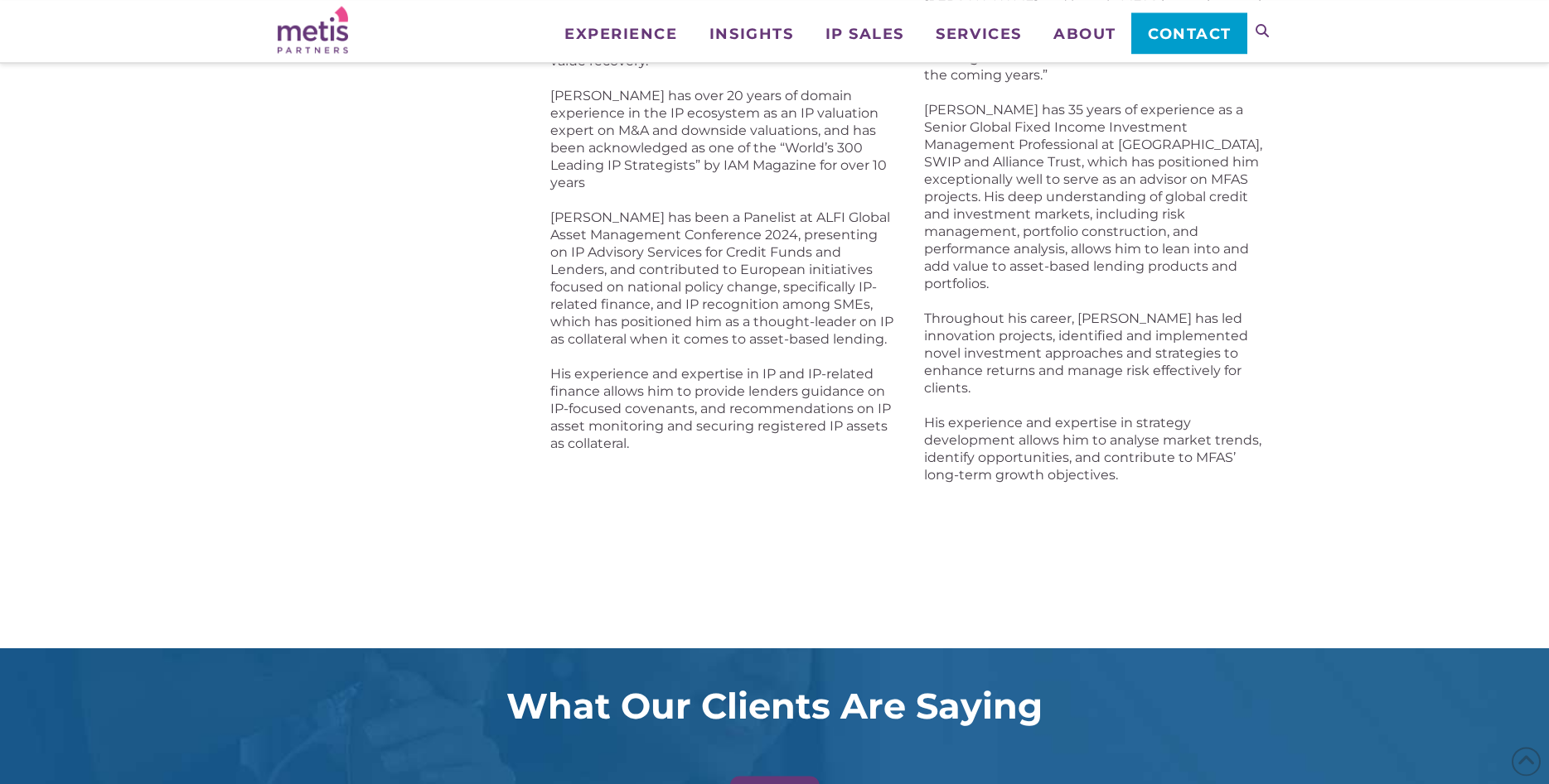
scroll to position [1013, 0]
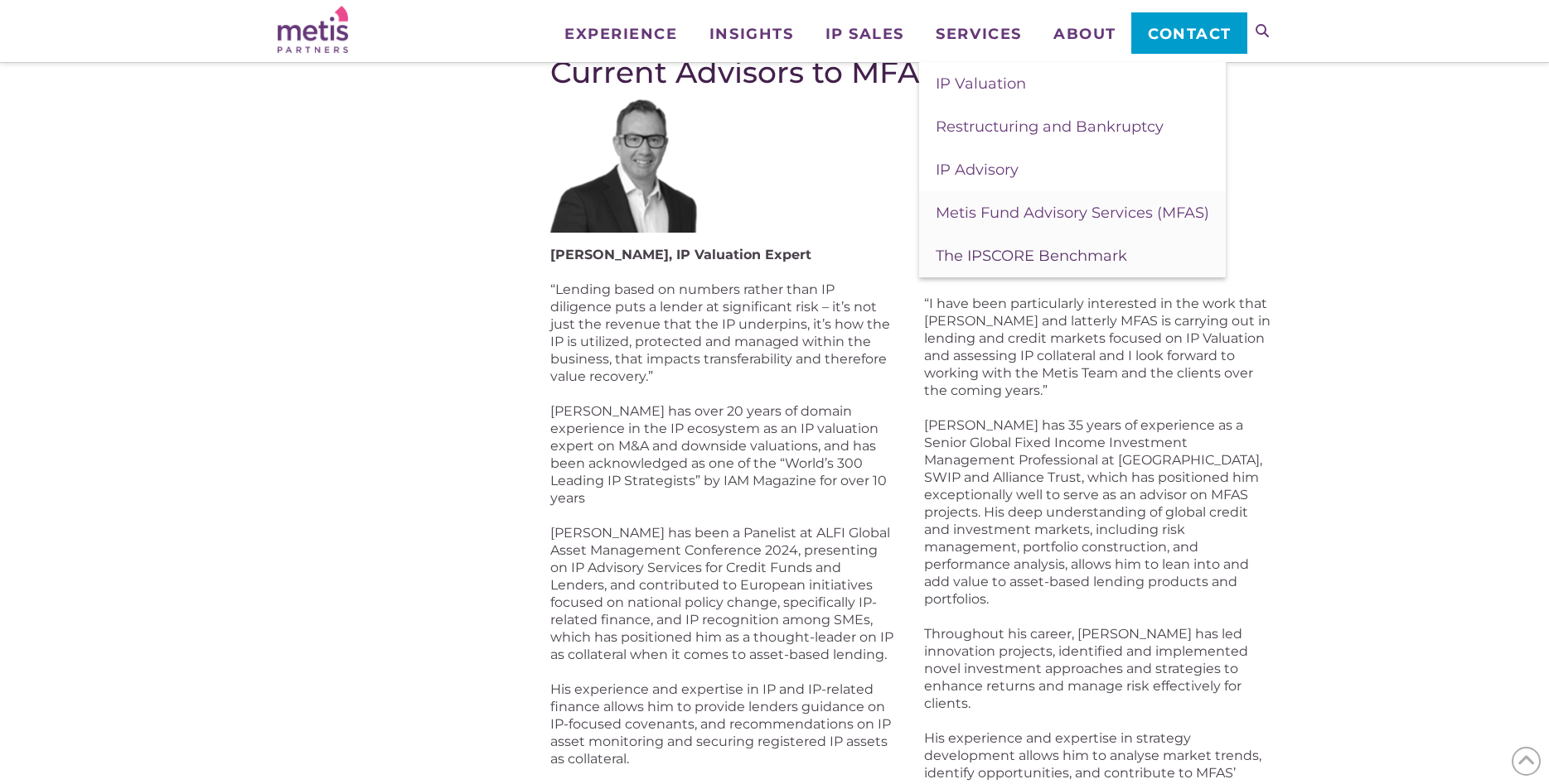
click at [1009, 250] on span "The IPSCORE Benchmark" at bounding box center [1031, 256] width 191 height 19
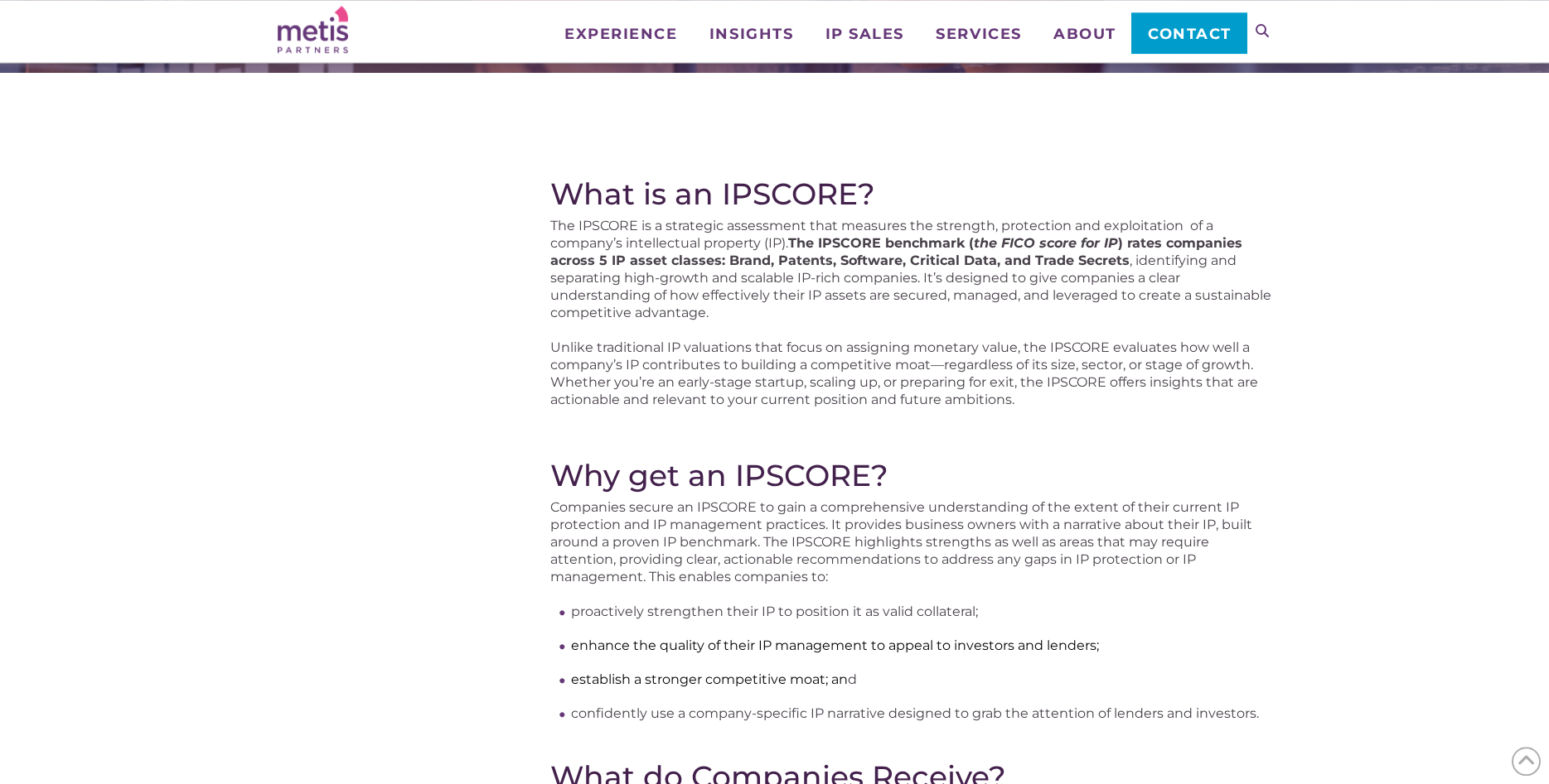
scroll to position [169, 0]
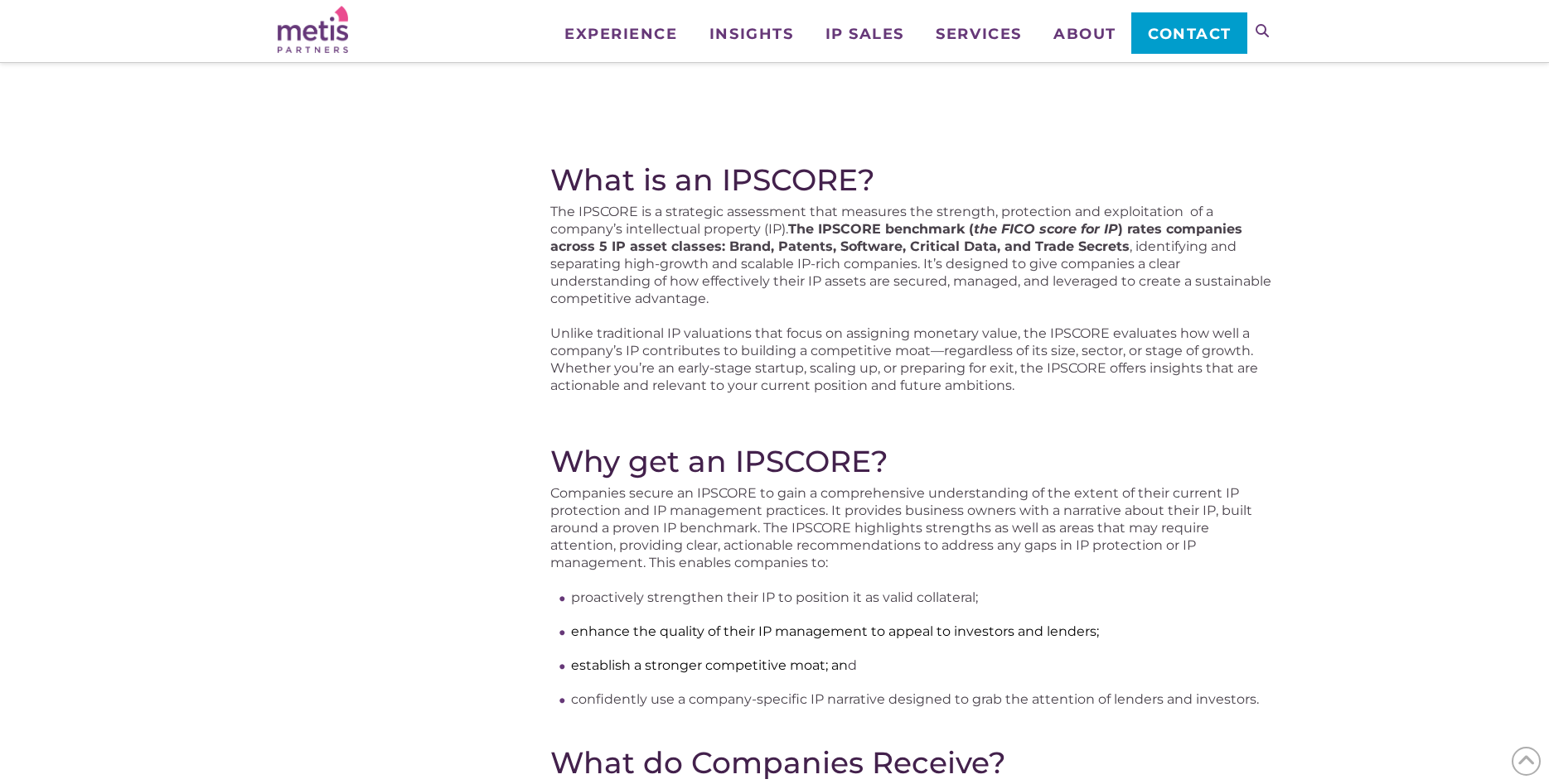
drag, startPoint x: 549, startPoint y: 183, endPoint x: 561, endPoint y: 174, distance: 15.0
click at [554, 181] on div "What is an IPSCORE? The IPSCORE is a strategic assessment that measures the str…" at bounding box center [774, 710] width 994 height 1302
click at [560, 174] on h2 "What is an IPSCORE?" at bounding box center [910, 179] width 721 height 34
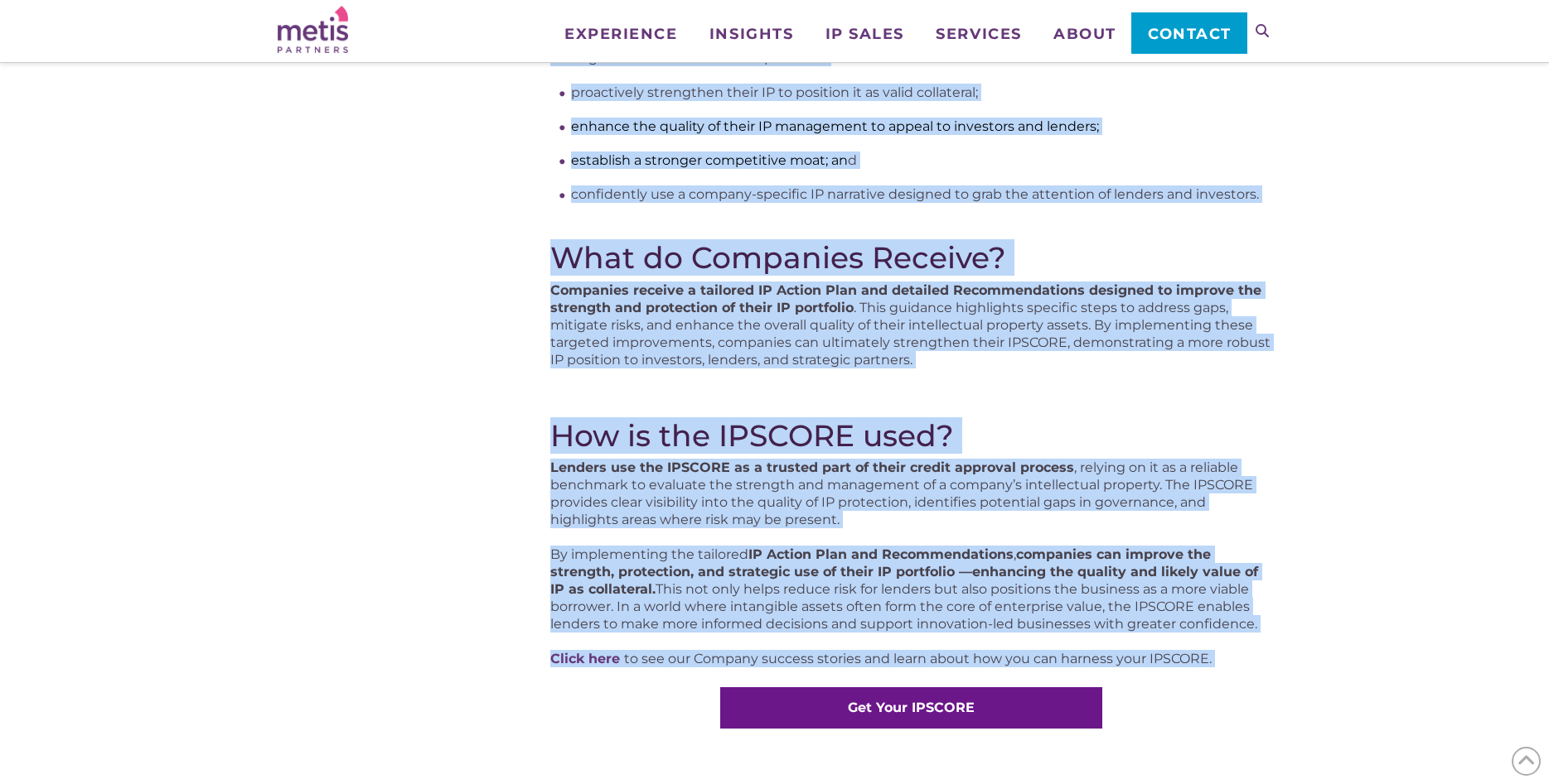
scroll to position [723, 0]
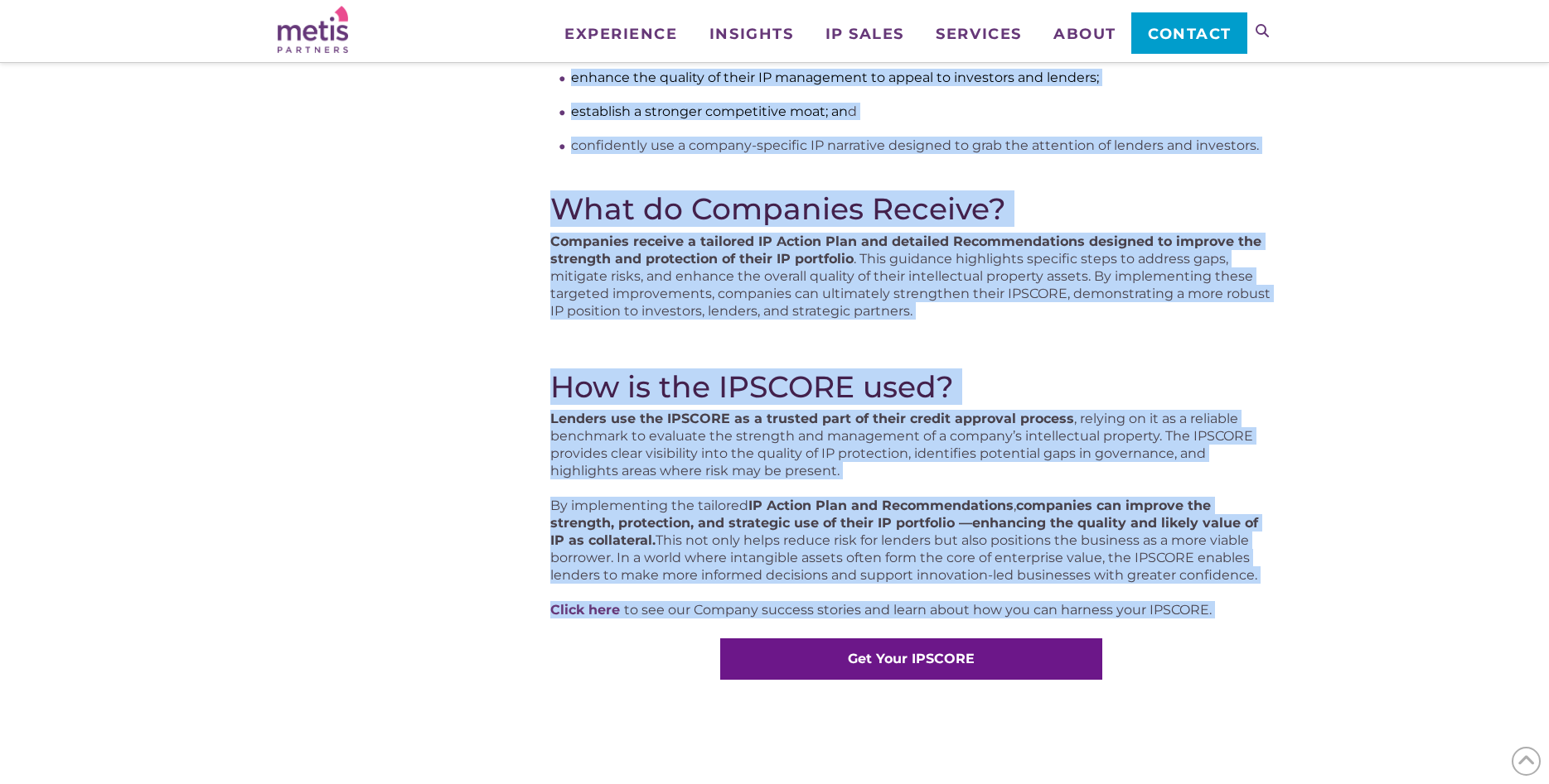
drag, startPoint x: 555, startPoint y: 174, endPoint x: 1244, endPoint y: 562, distance: 790.7
click at [1260, 571] on div "What is an IPSCORE? The IPSCORE is a strategic assessment that measures the str…" at bounding box center [910, 145] width 721 height 1075
copy div "What is an IPSCORE? The IPSCORE is a strategic assessment that measures the str…"
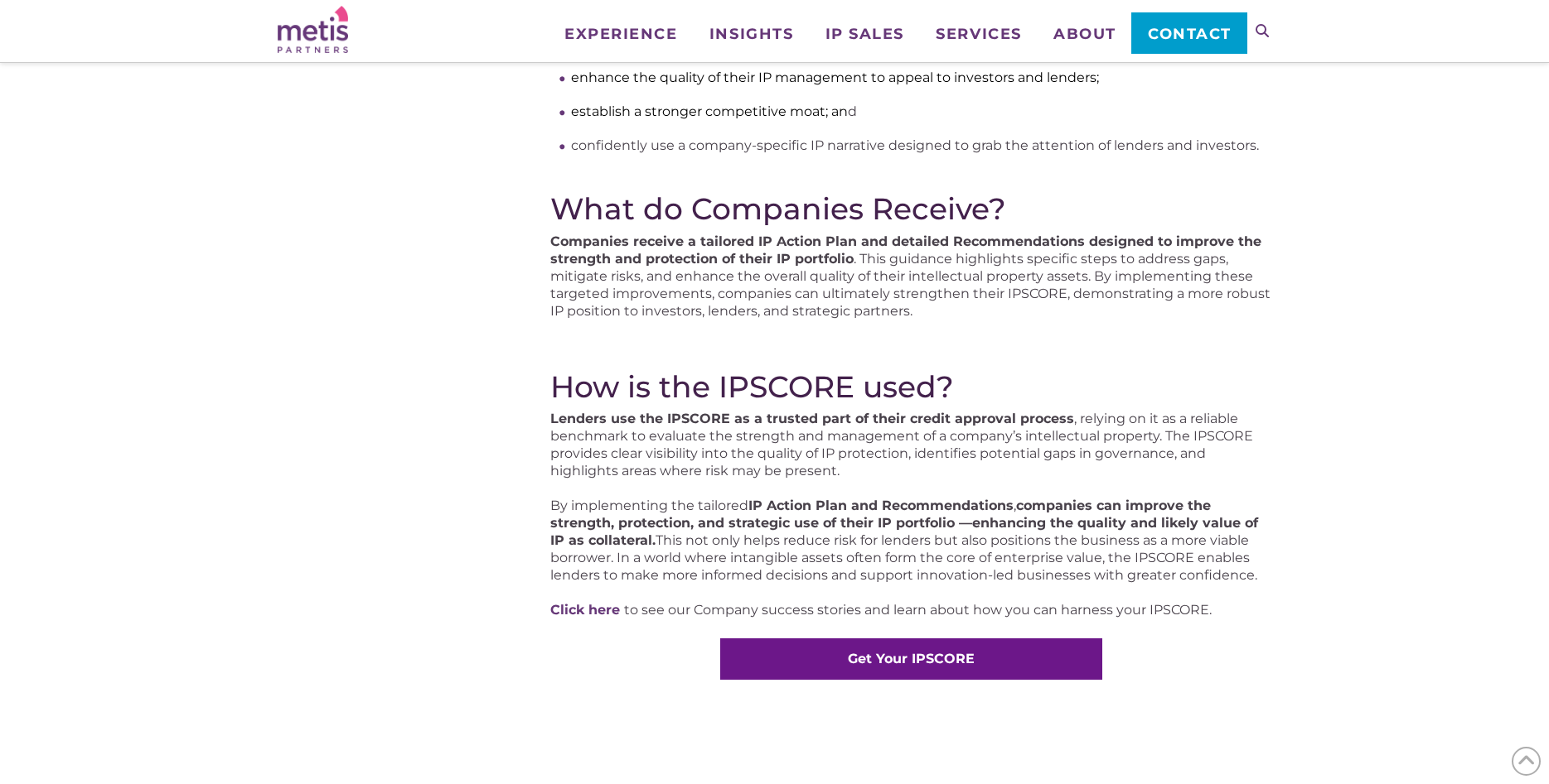
click at [1382, 619] on div "What is an IPSCORE? The IPSCORE is a strategic assessment that measures the str…" at bounding box center [774, 523] width 1549 height 2038
